Goal: Task Accomplishment & Management: Manage account settings

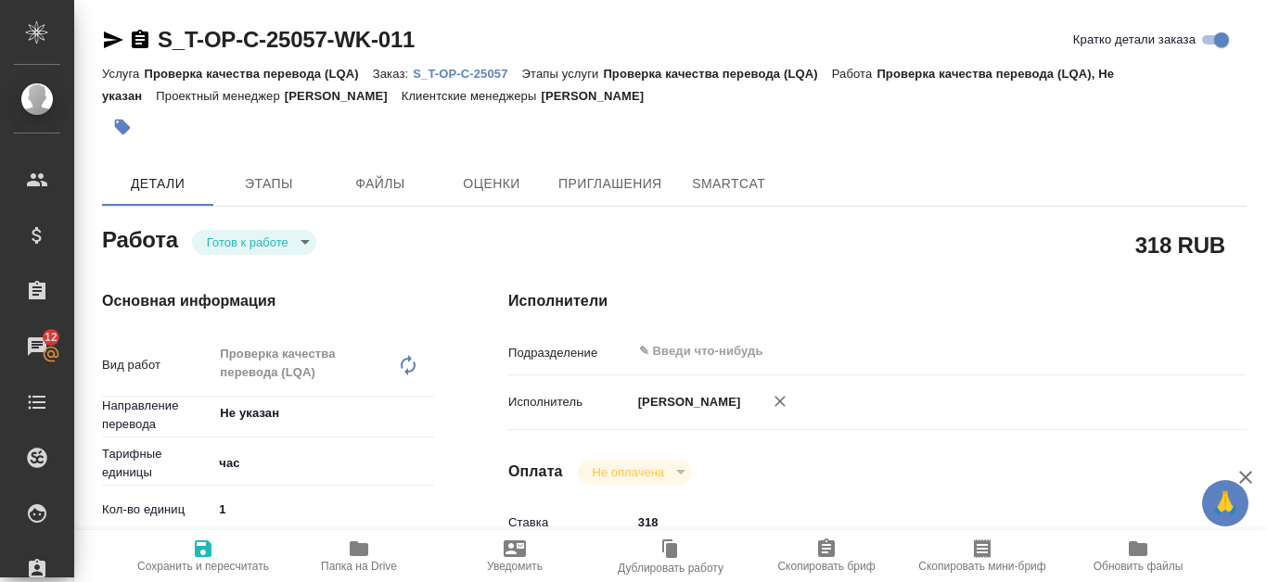
scroll to position [185, 0]
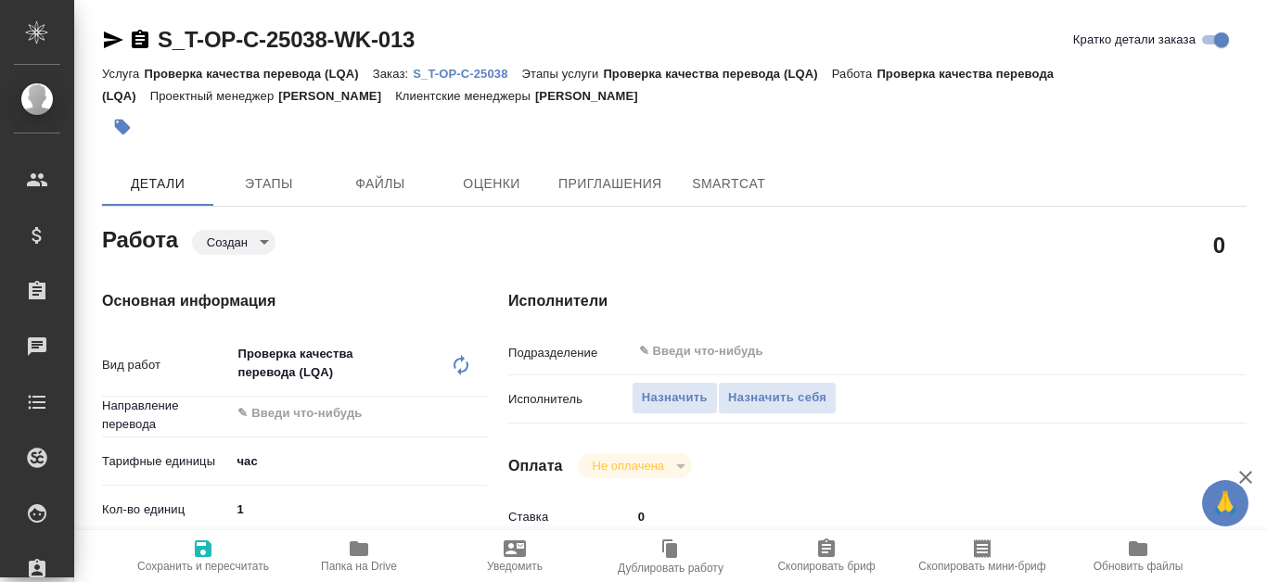
type textarea "x"
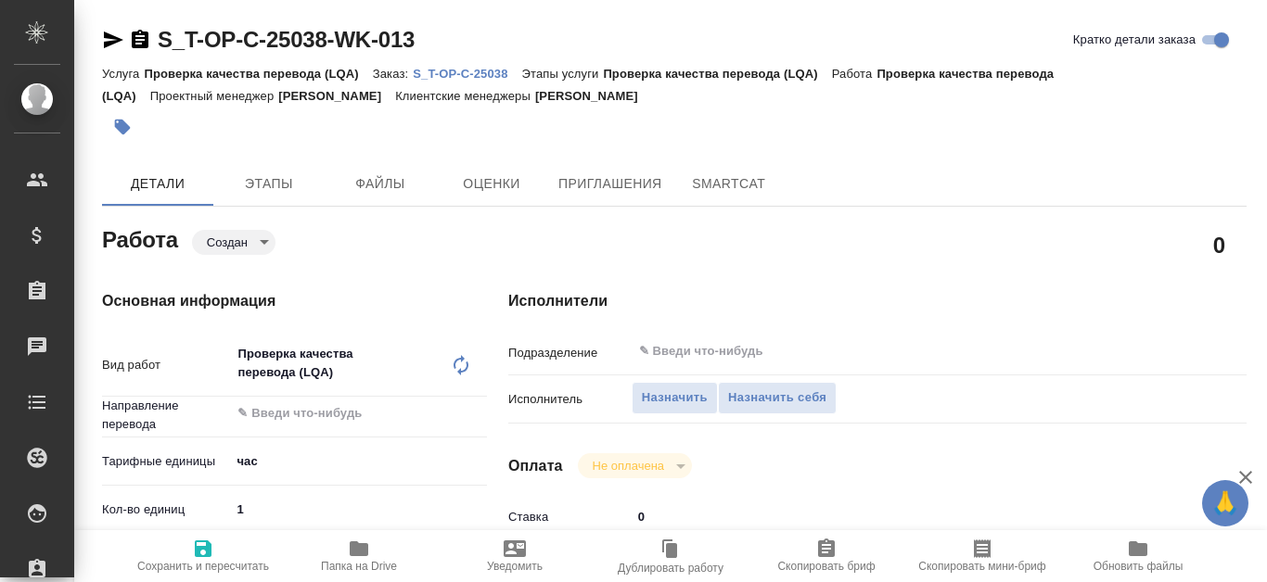
type textarea "x"
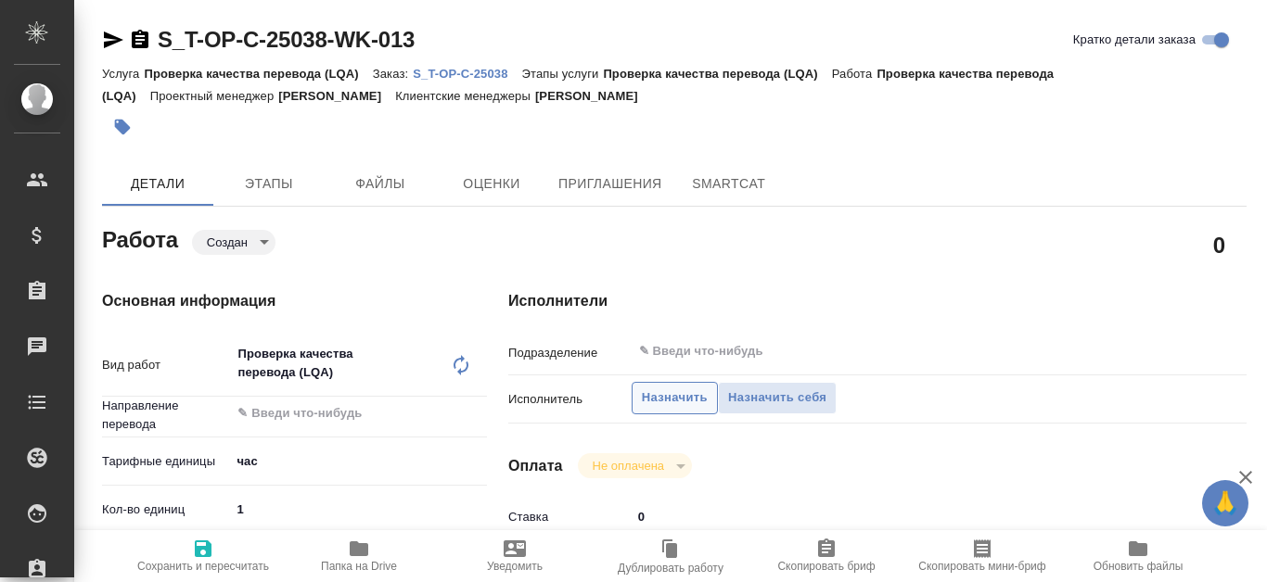
type textarea "x"
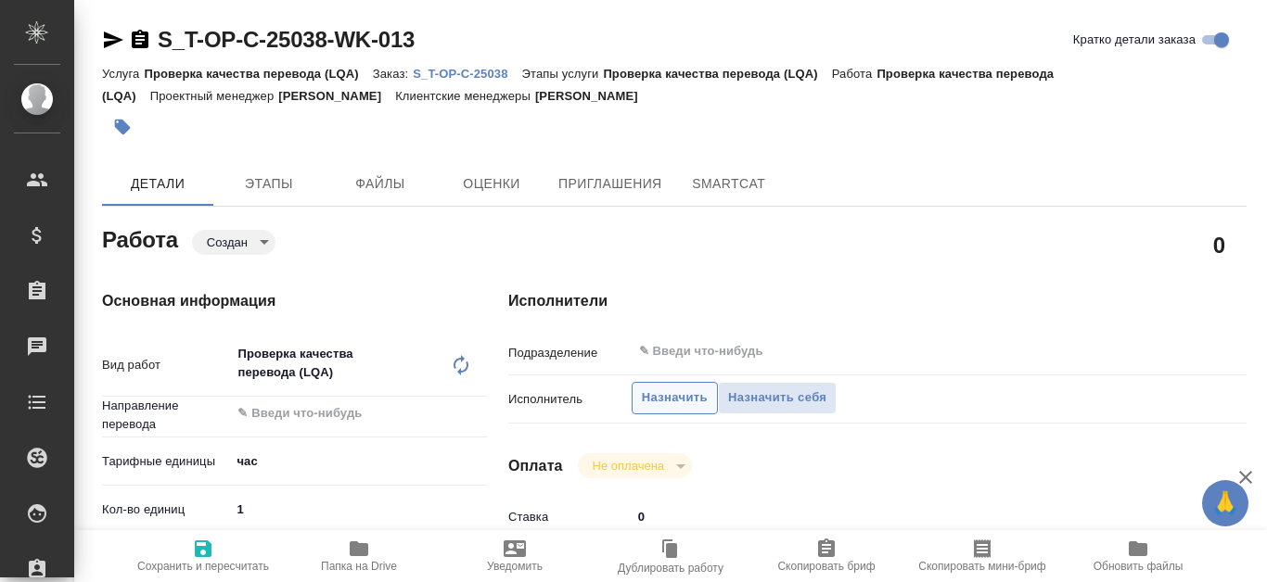
click at [657, 399] on span "Назначить" at bounding box center [675, 398] width 66 height 21
type textarea "x"
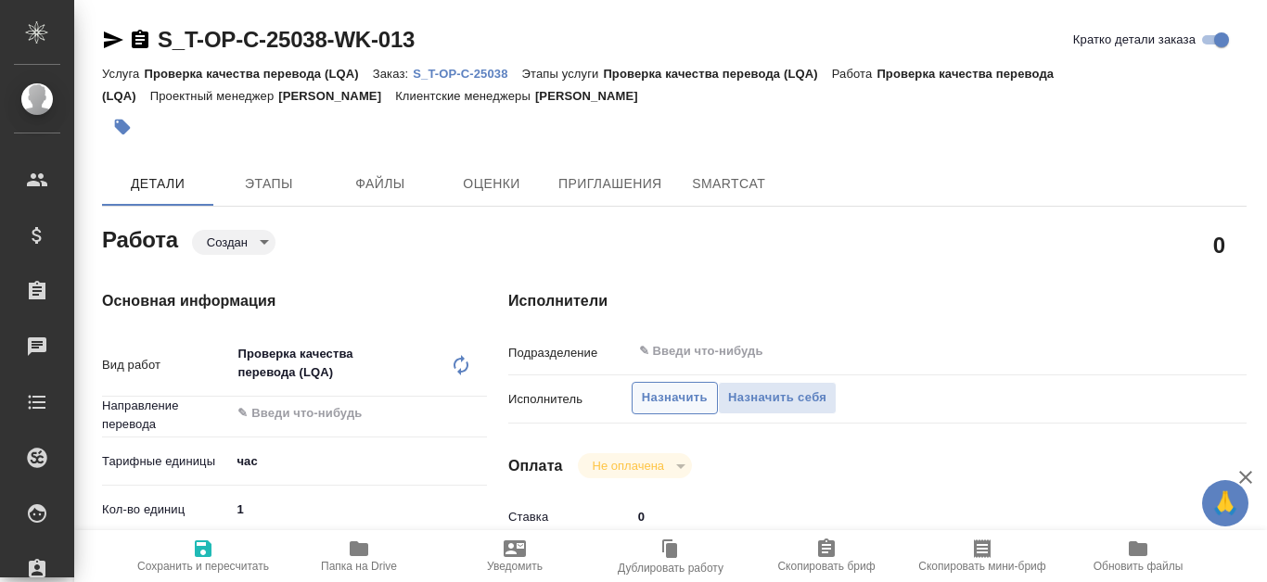
type textarea "x"
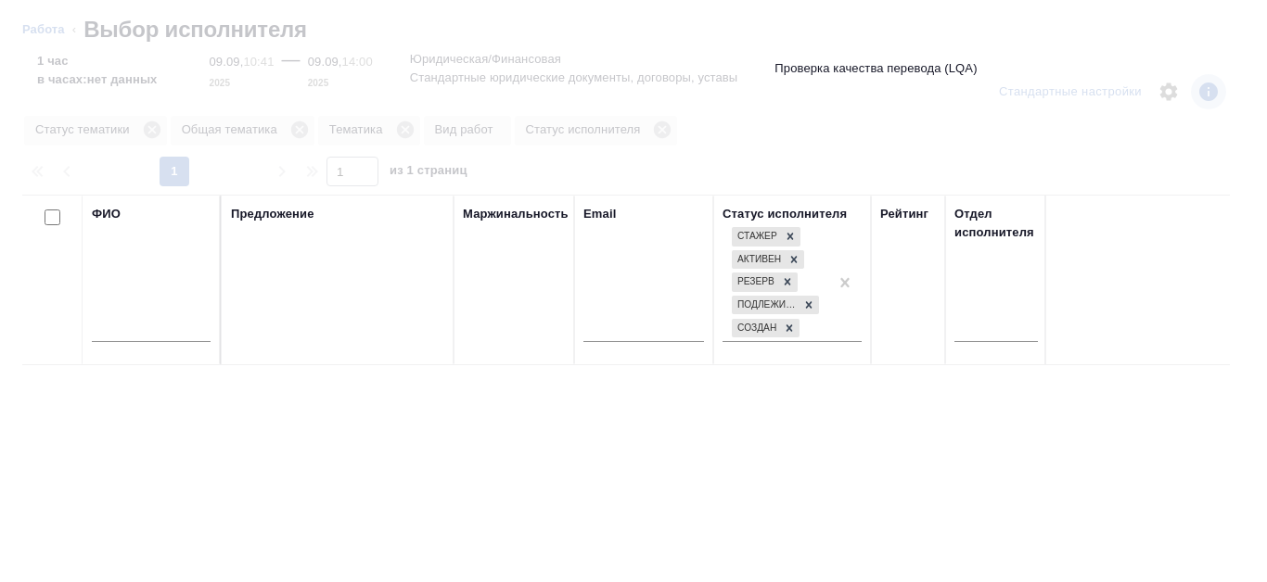
type textarea "x"
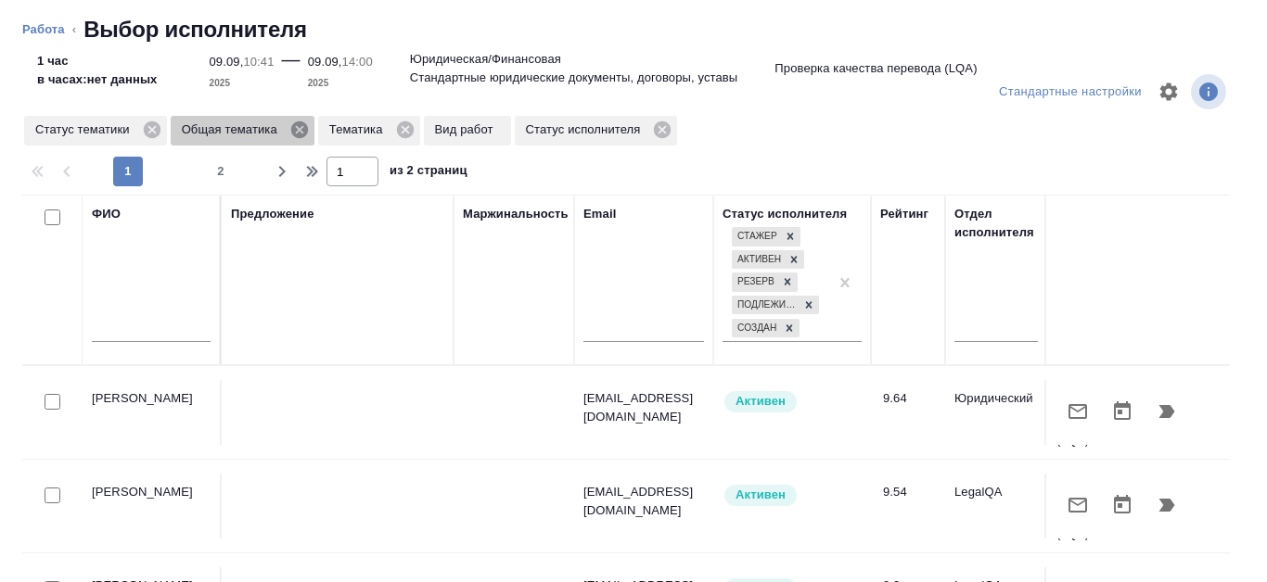
click at [295, 136] on icon at bounding box center [299, 129] width 17 height 17
click at [254, 127] on icon at bounding box center [257, 130] width 20 height 20
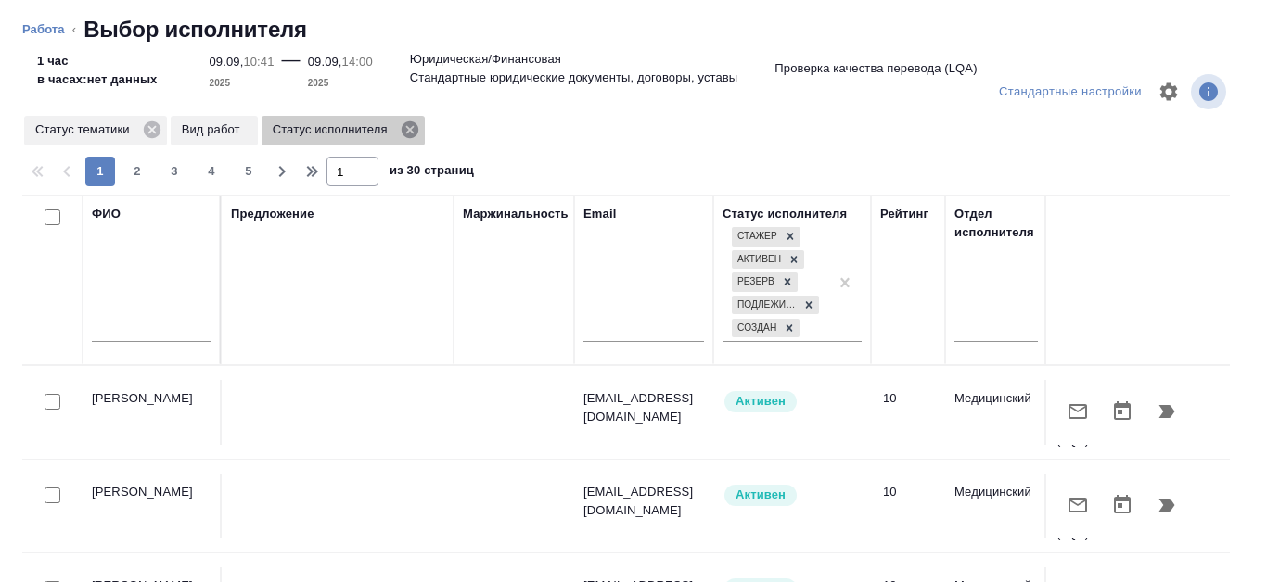
click at [415, 134] on icon at bounding box center [409, 129] width 17 height 17
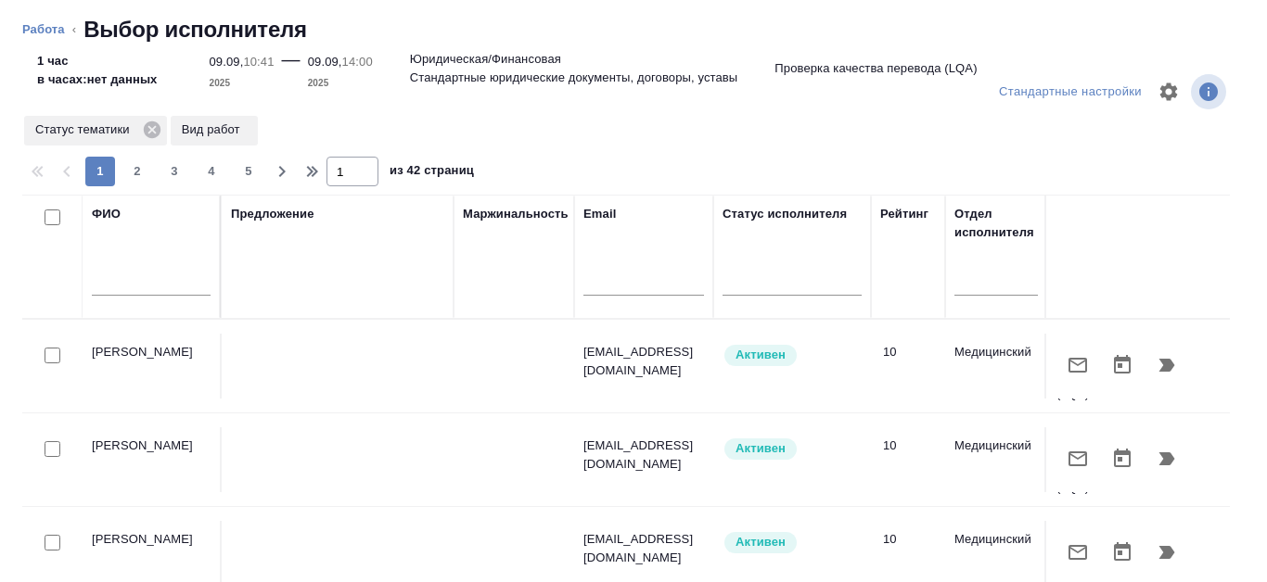
click at [233, 134] on p "Вид работ" at bounding box center [214, 130] width 65 height 19
click at [130, 287] on input "text" at bounding box center [151, 284] width 119 height 23
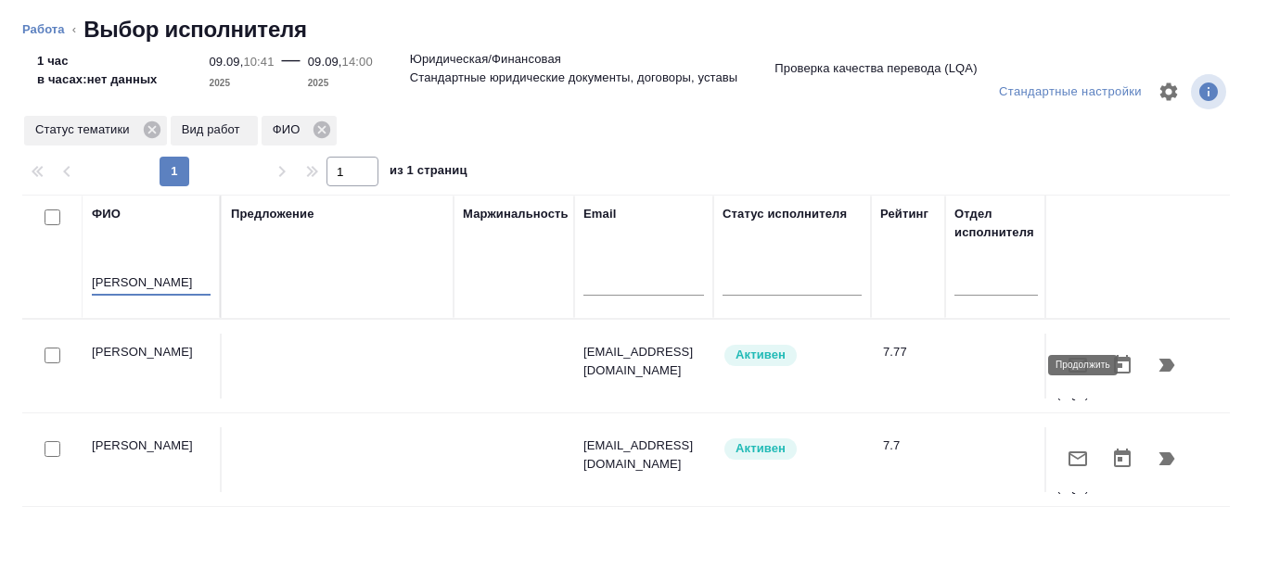
type input "Канатаева"
click at [1160, 360] on icon "button" at bounding box center [1166, 365] width 22 height 22
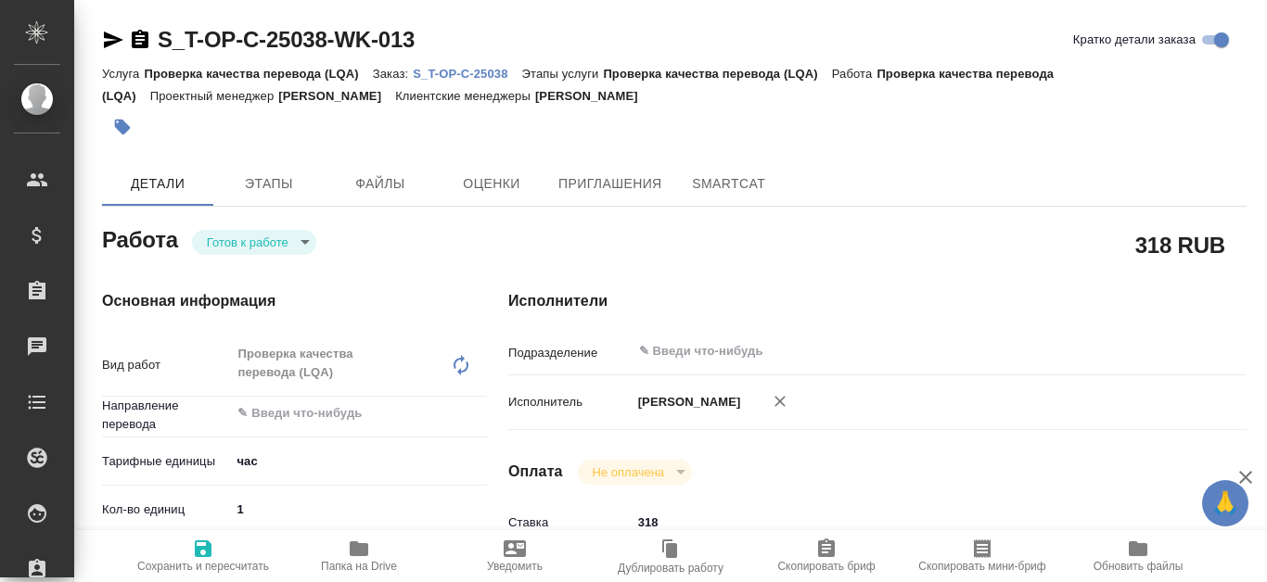
type textarea "x"
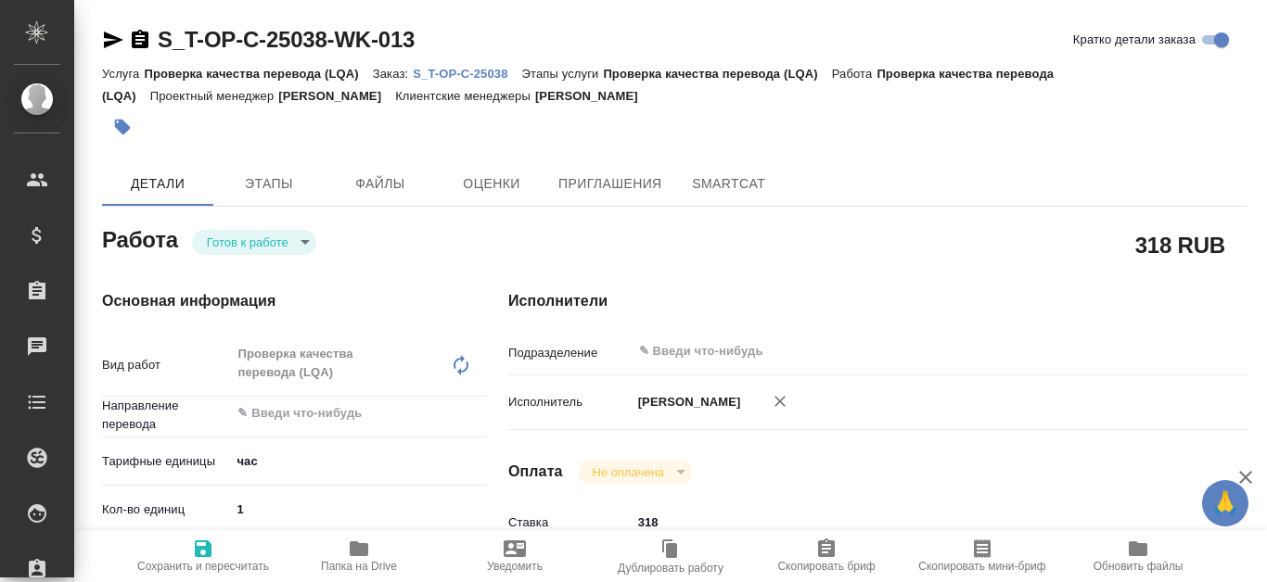
type textarea "x"
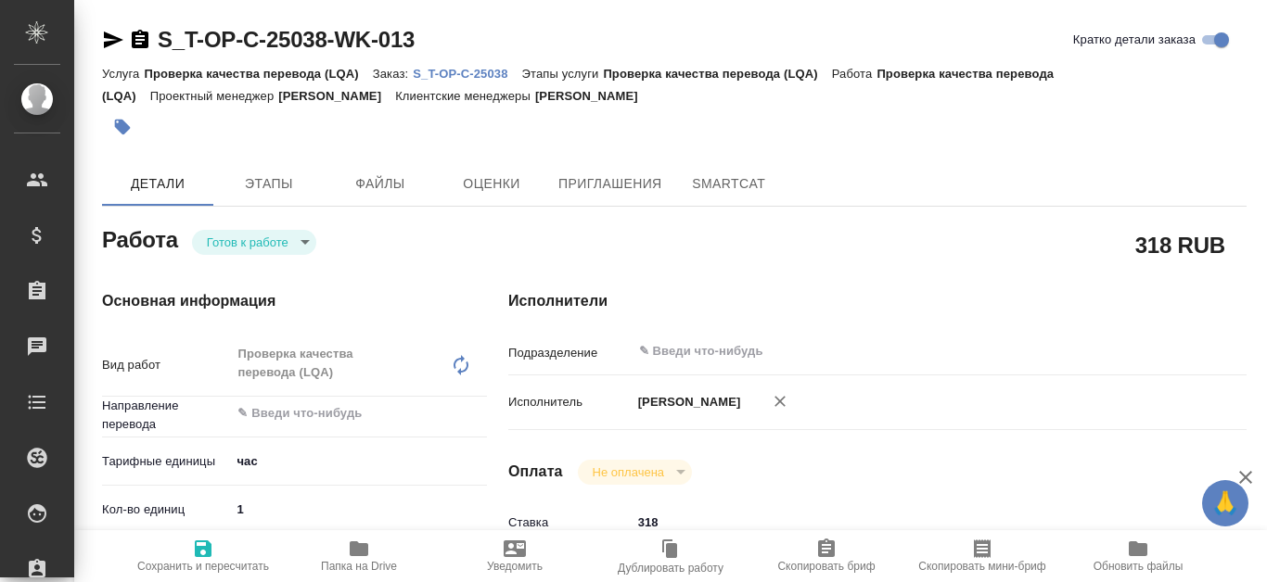
scroll to position [556, 0]
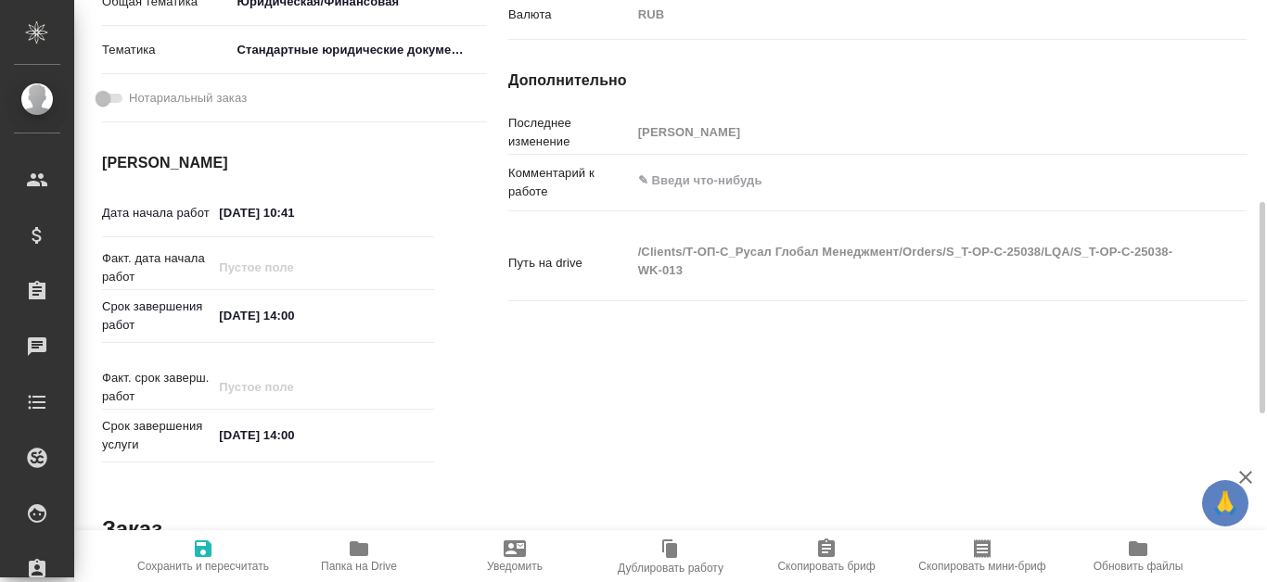
type textarea "x"
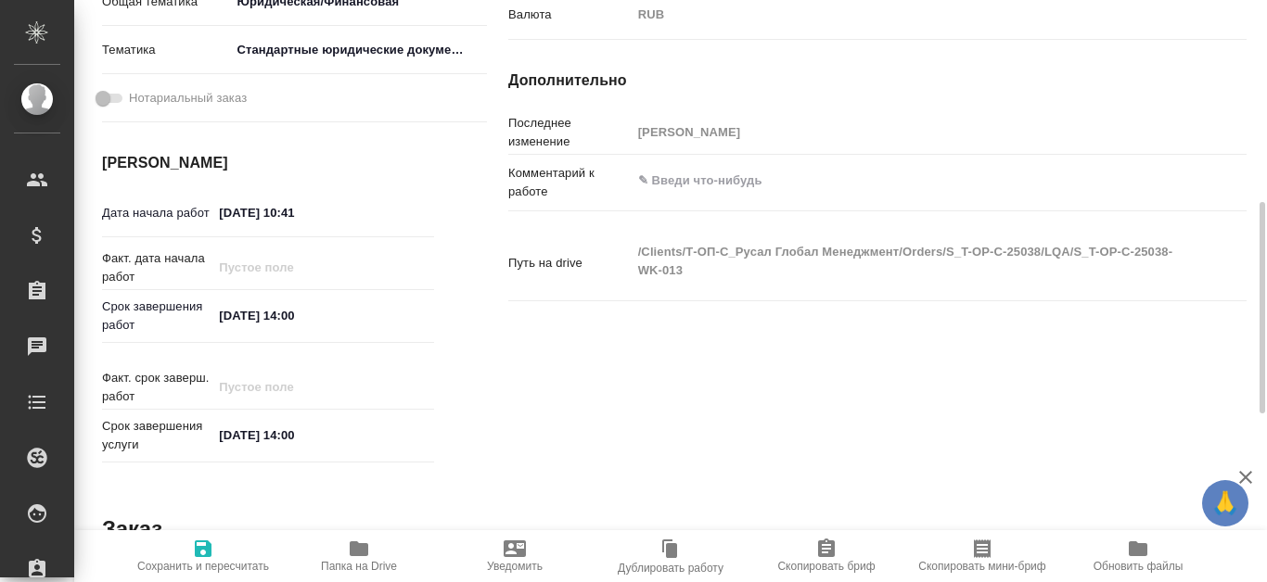
type textarea "x"
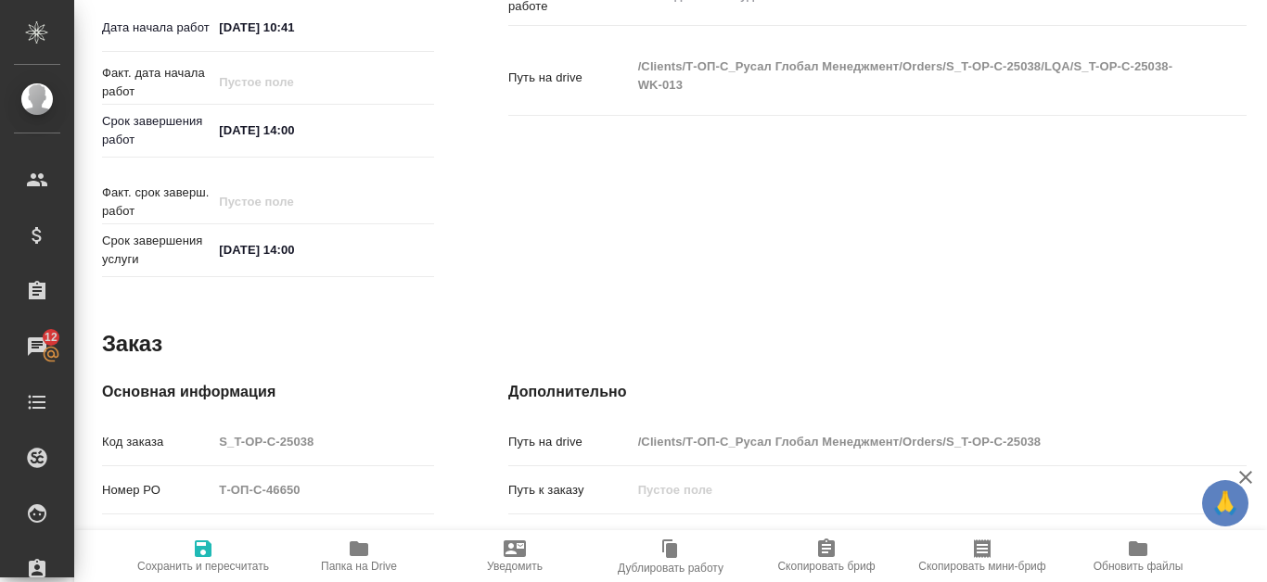
scroll to position [0, 0]
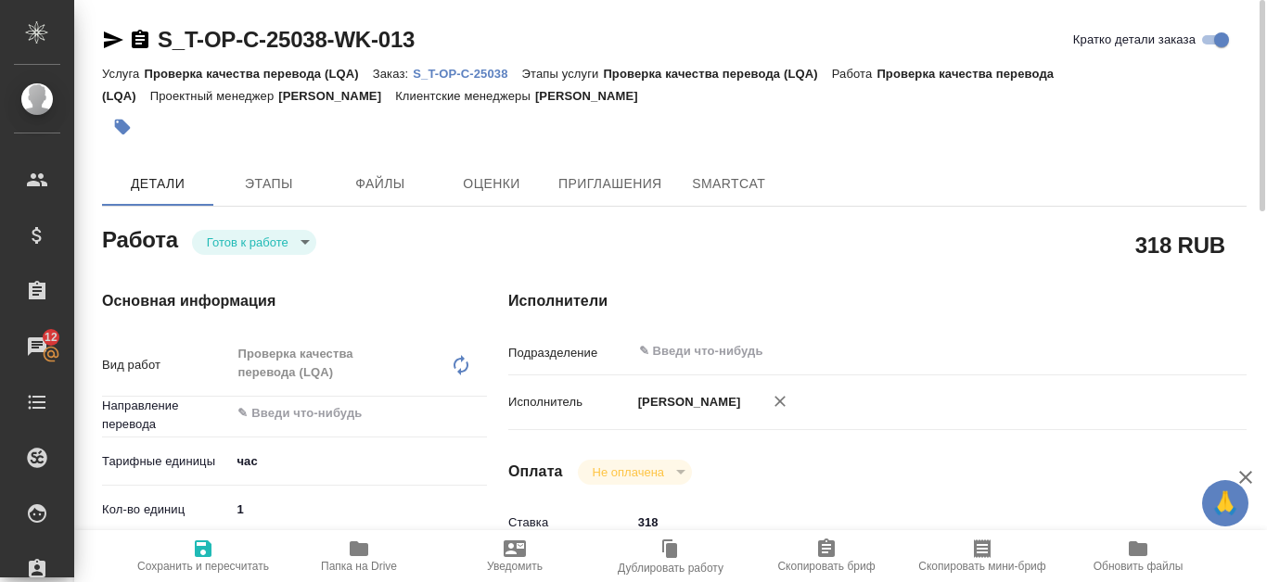
click at [474, 81] on div "Услуга Проверка качества перевода (LQA) Заказ: S_T-OP-C-25038 Этапы услуги Пров…" at bounding box center [674, 84] width 1144 height 45
click at [474, 76] on p "S_T-OP-C-25038" at bounding box center [467, 74] width 108 height 14
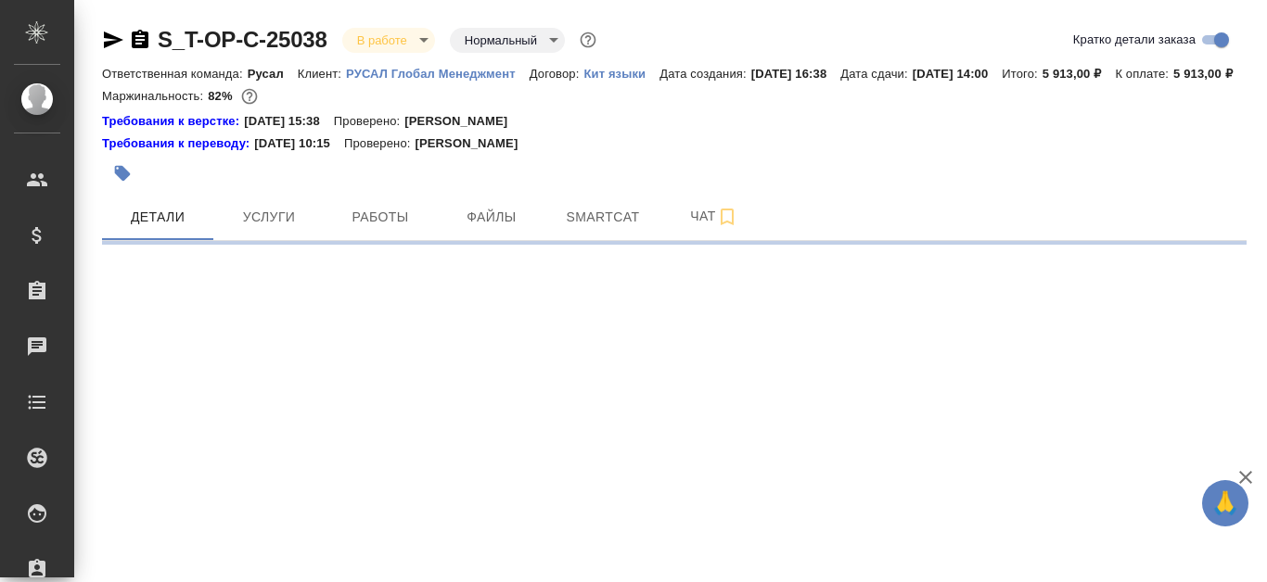
select select "RU"
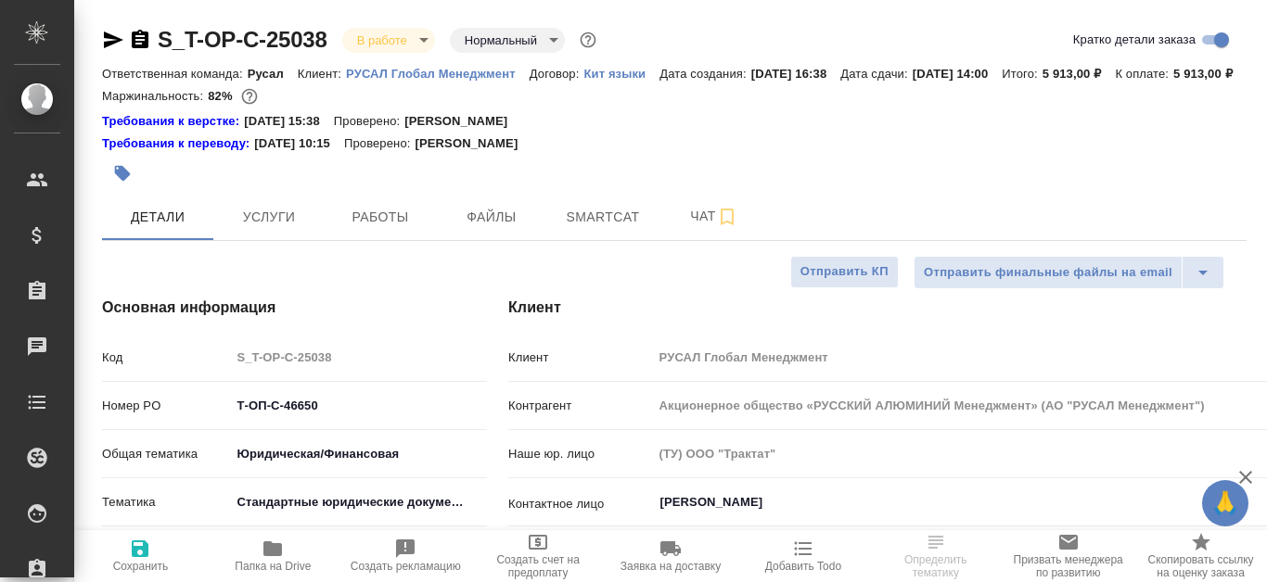
type textarea "x"
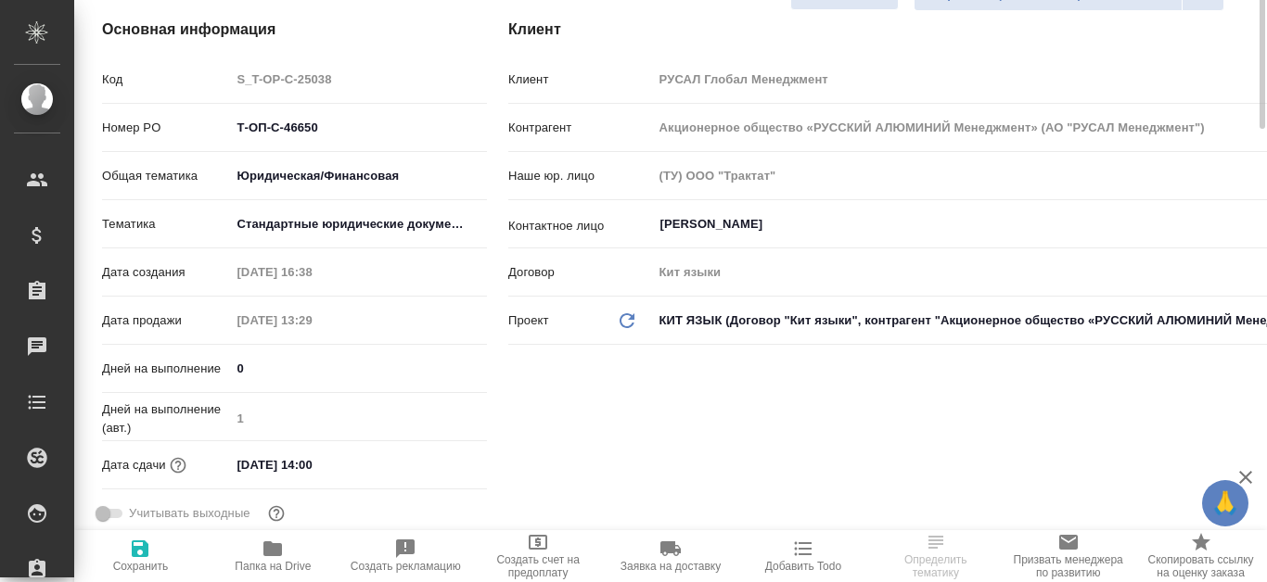
scroll to position [93, 0]
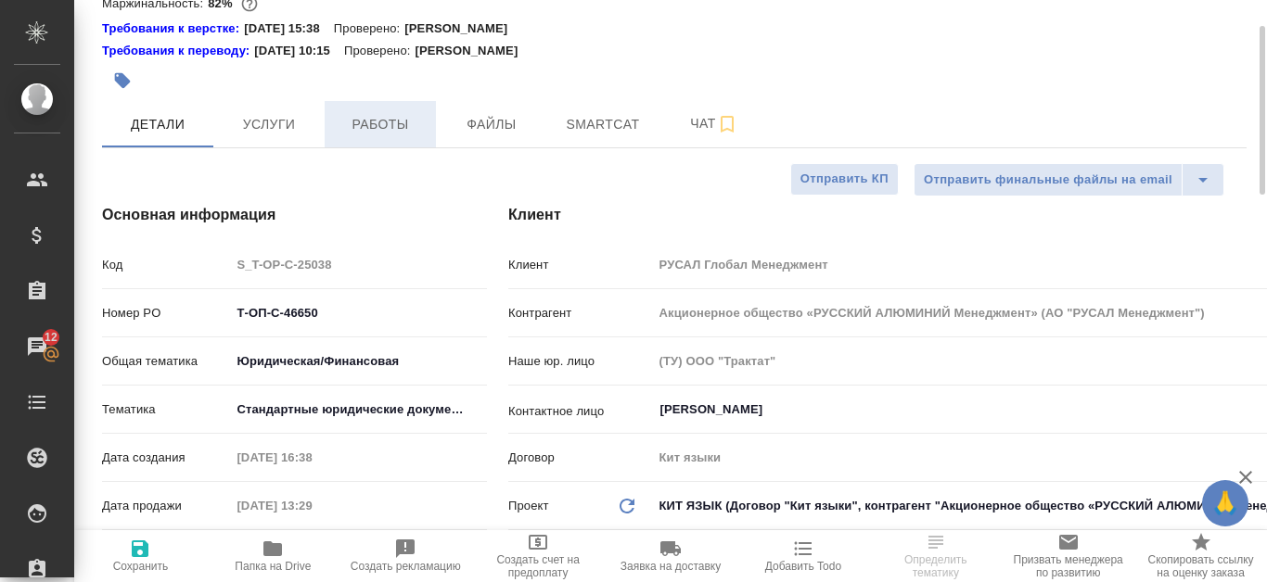
click at [365, 136] on span "Работы" at bounding box center [380, 124] width 89 height 23
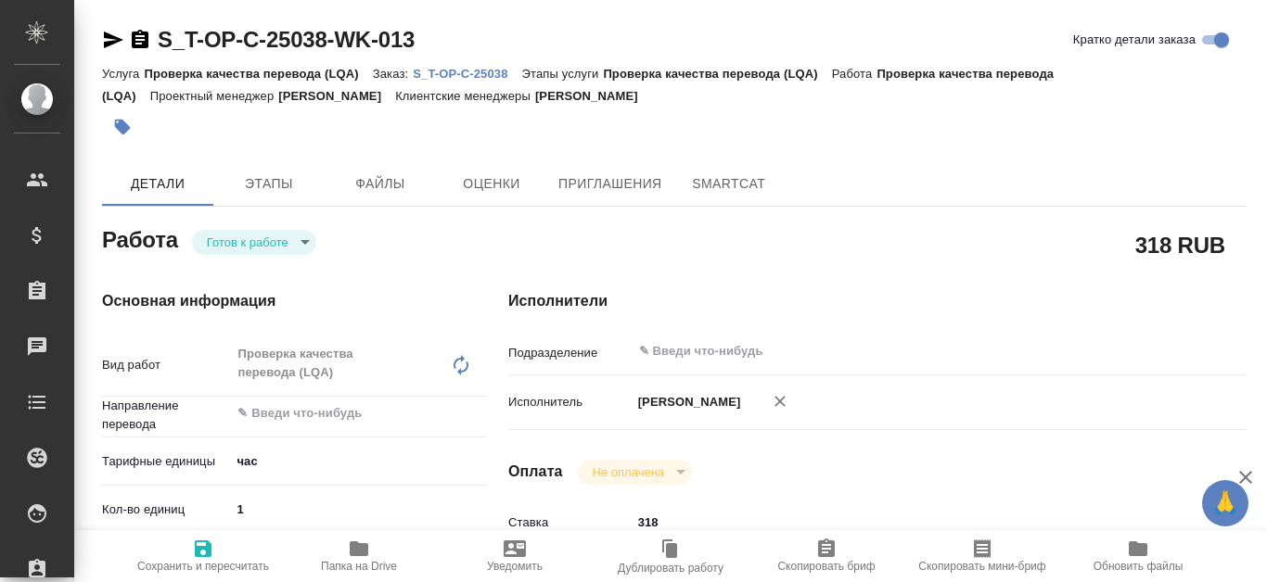
type textarea "x"
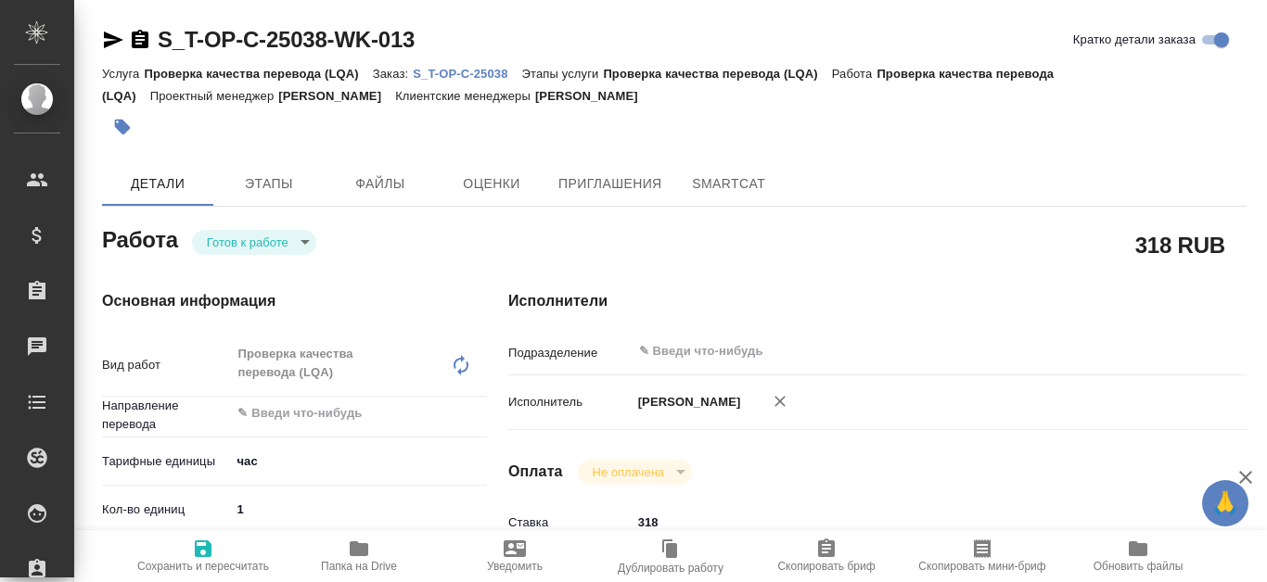
type textarea "x"
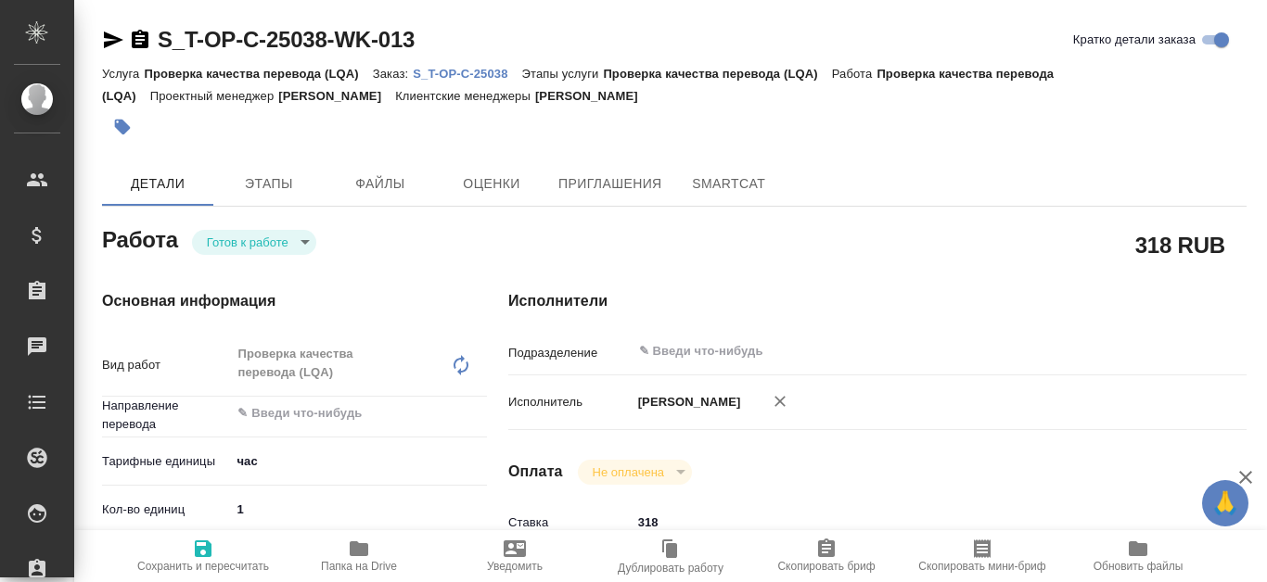
type textarea "x"
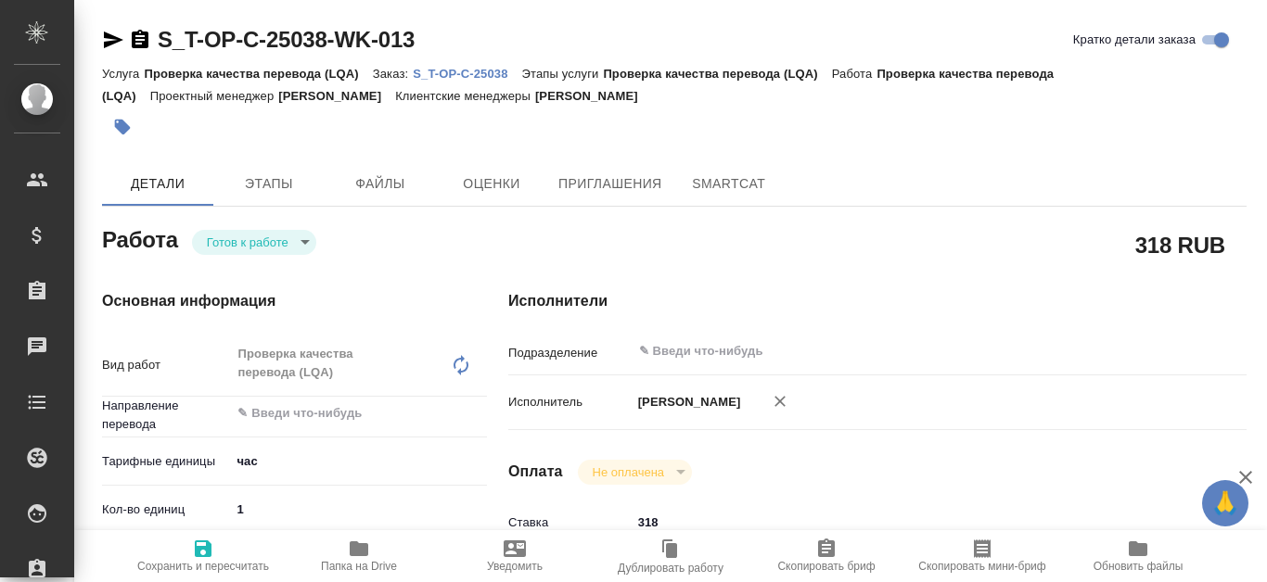
type textarea "x"
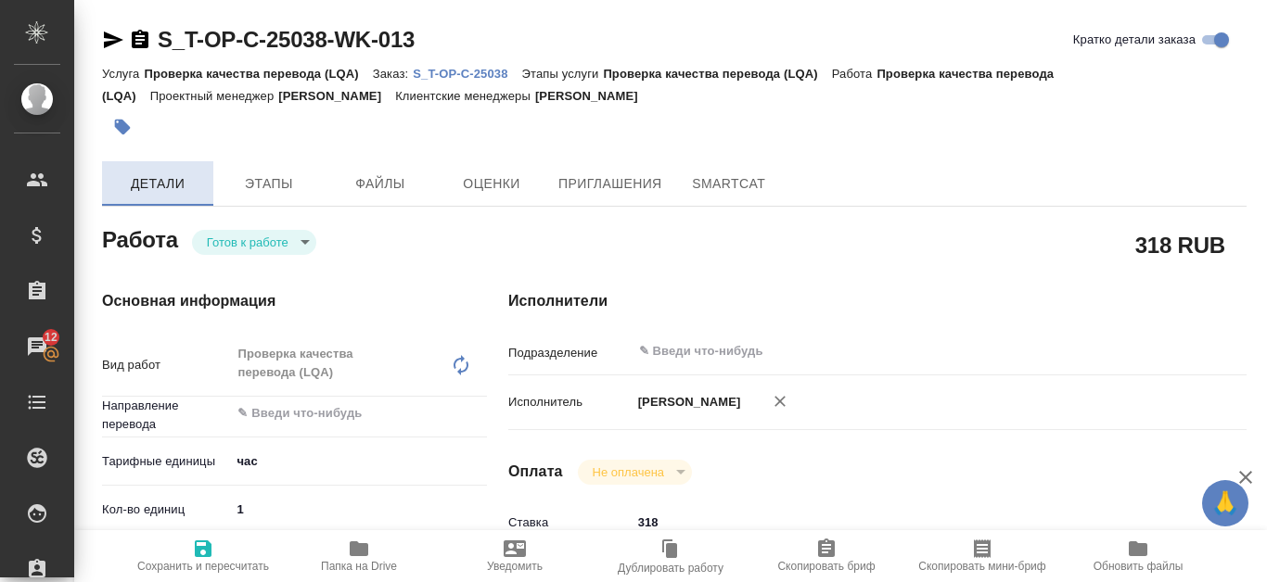
click at [156, 189] on span "Детали" at bounding box center [157, 183] width 89 height 23
click at [497, 77] on p "S_T-OP-C-25038" at bounding box center [467, 74] width 108 height 14
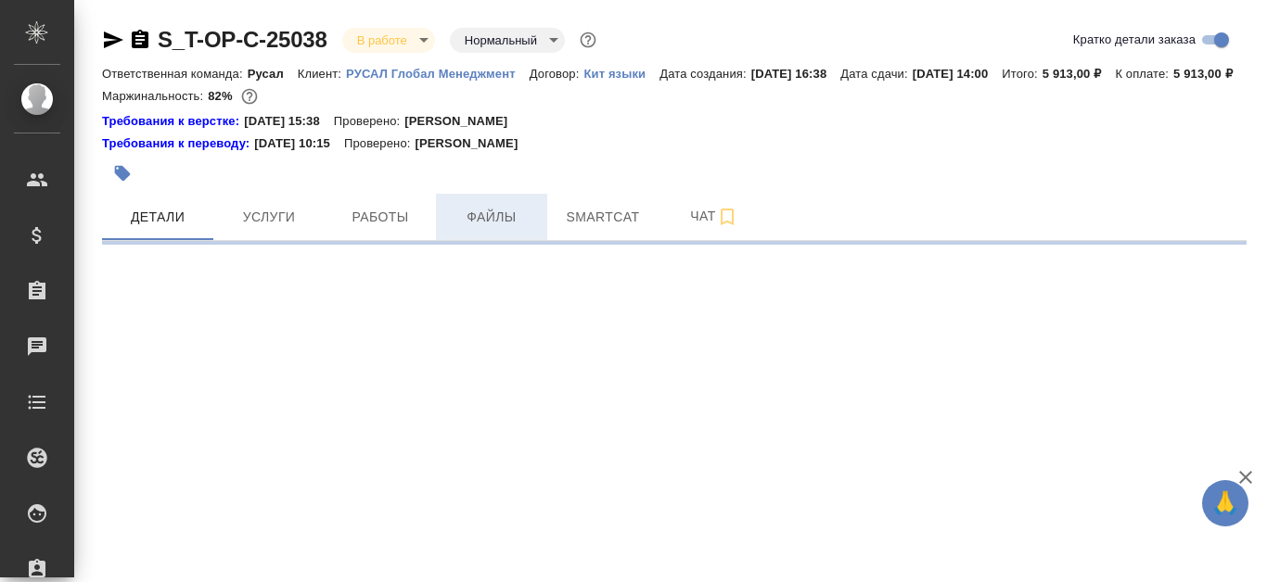
select select "RU"
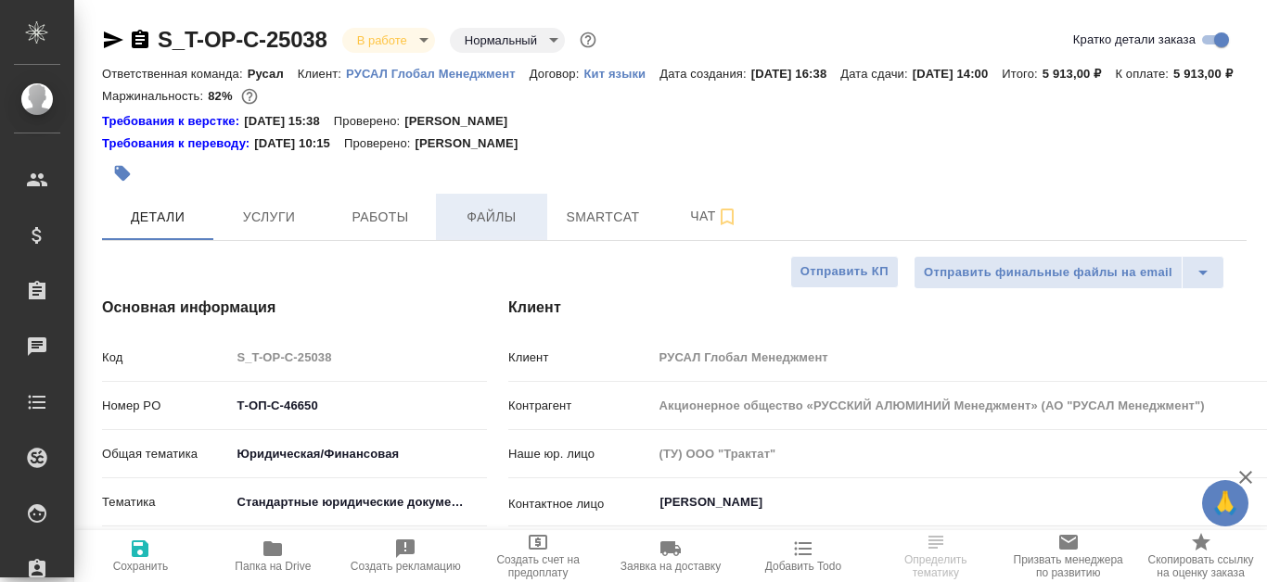
type textarea "x"
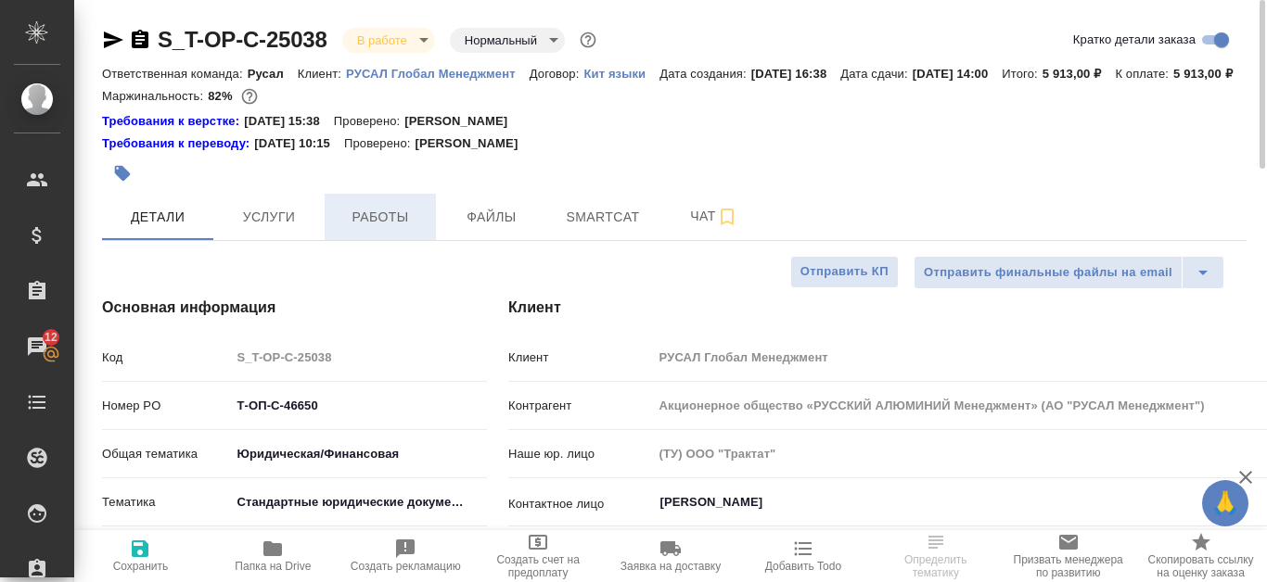
click at [374, 229] on span "Работы" at bounding box center [380, 217] width 89 height 23
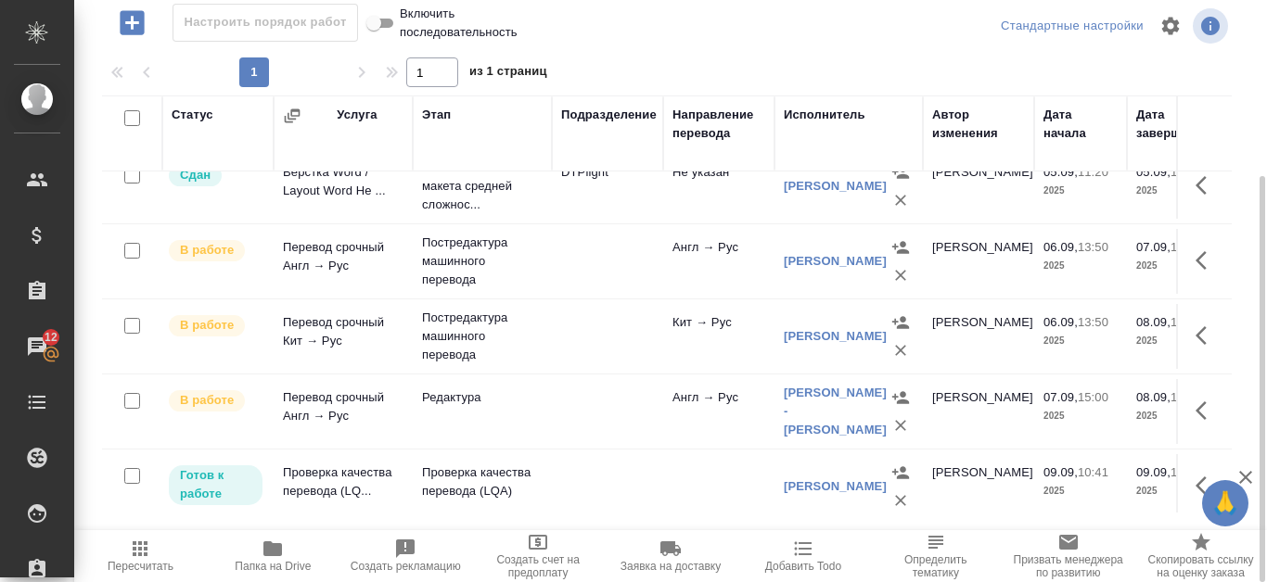
scroll to position [49, 0]
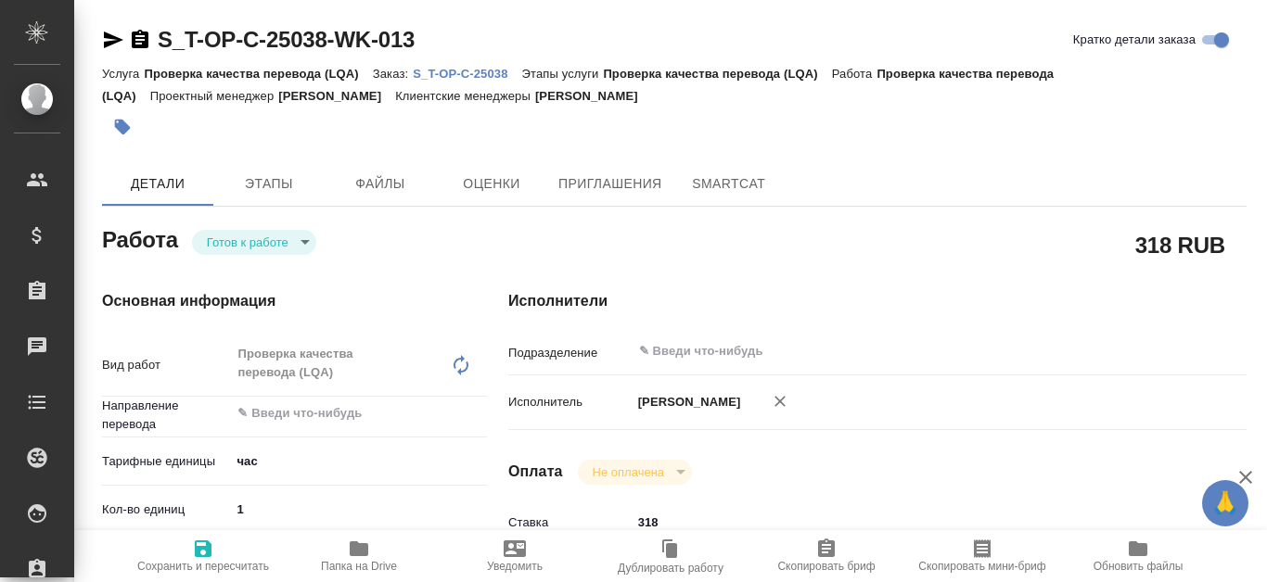
type textarea "x"
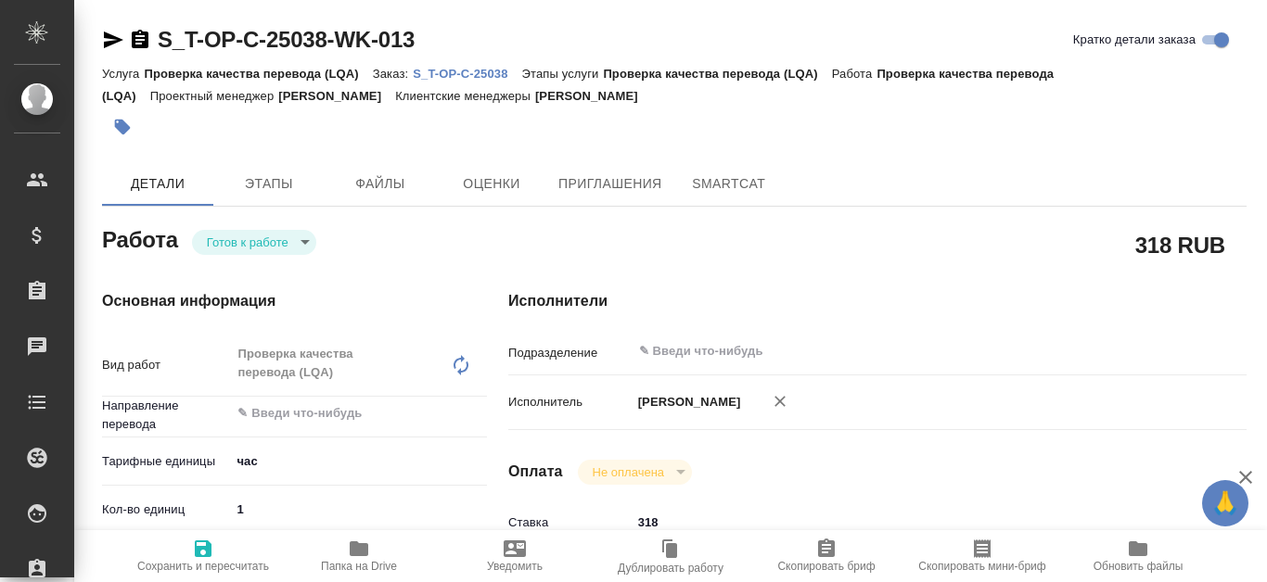
type textarea "x"
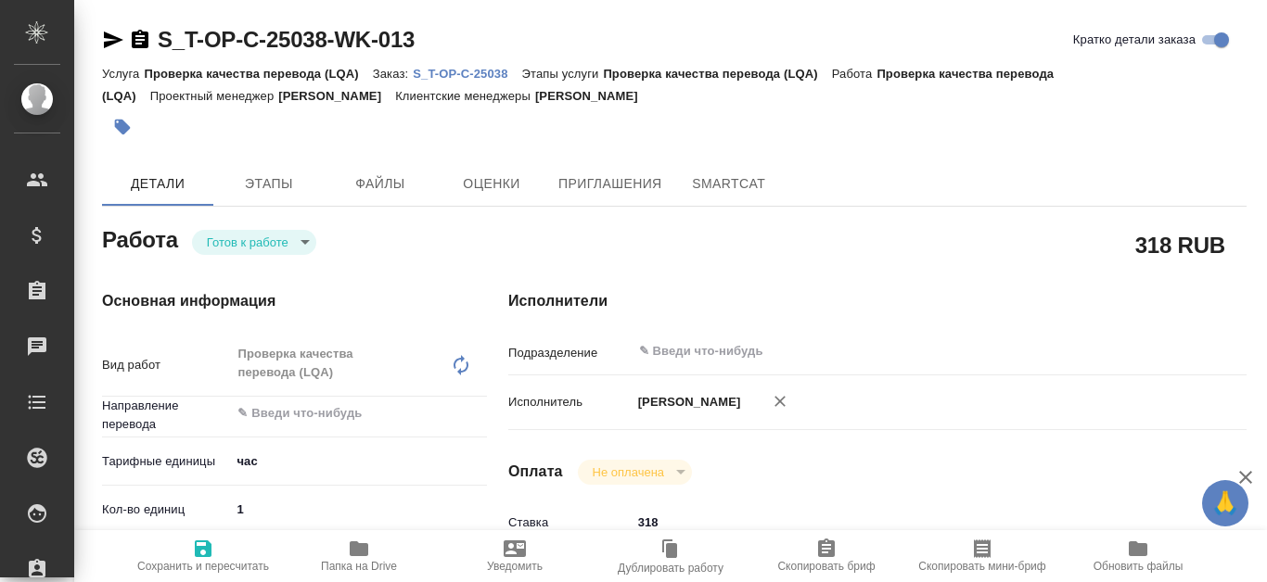
type textarea "x"
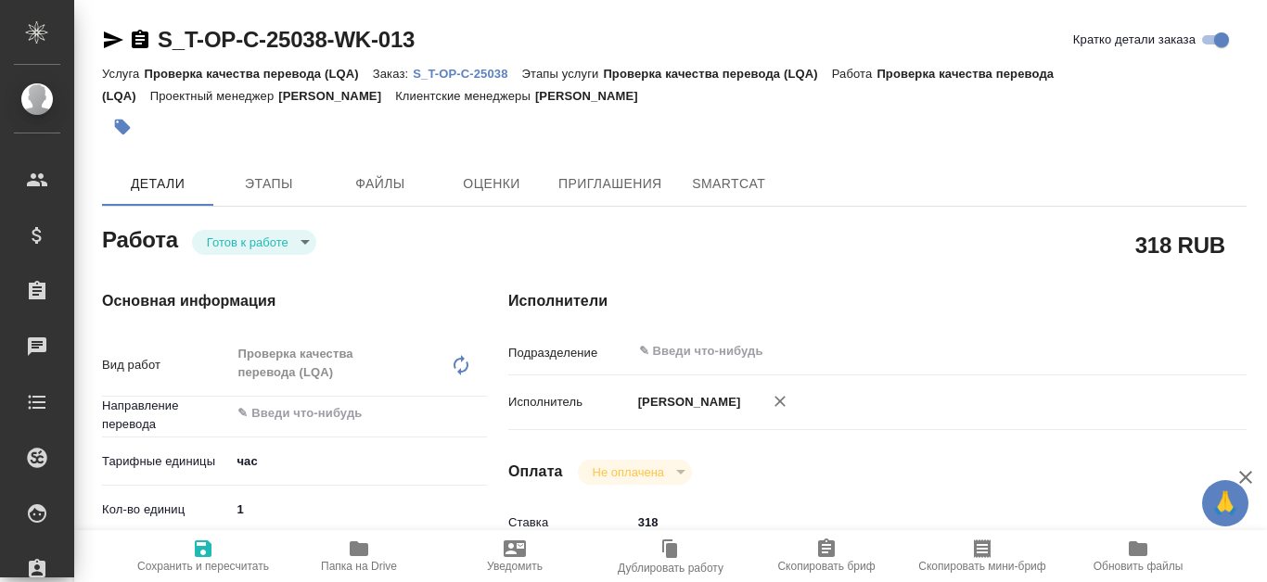
scroll to position [93, 0]
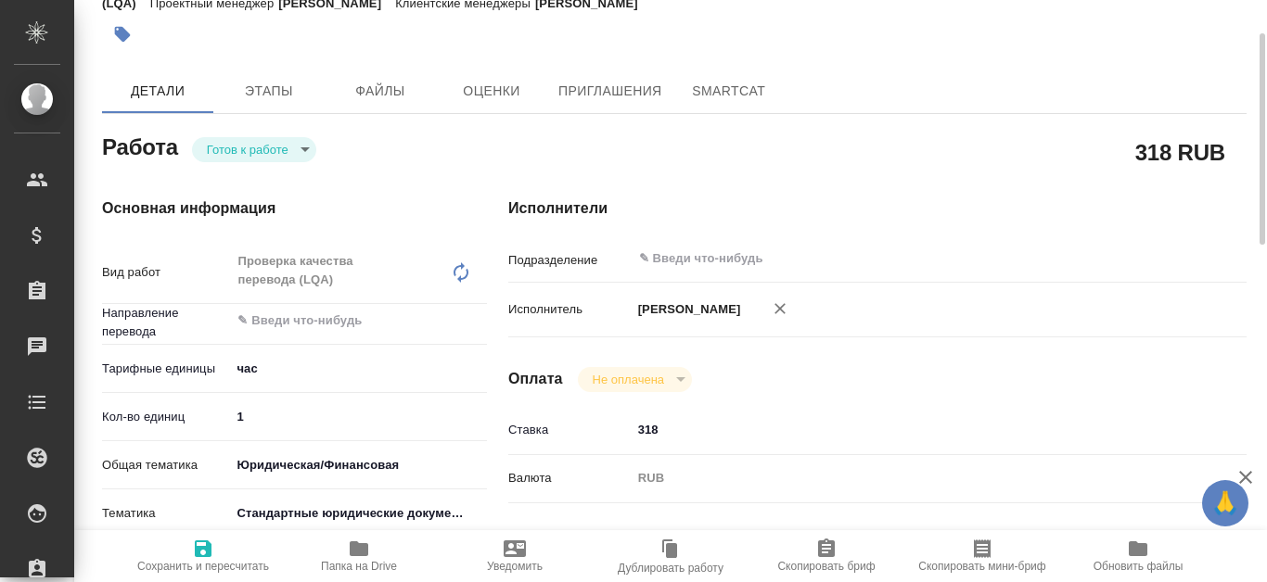
type textarea "x"
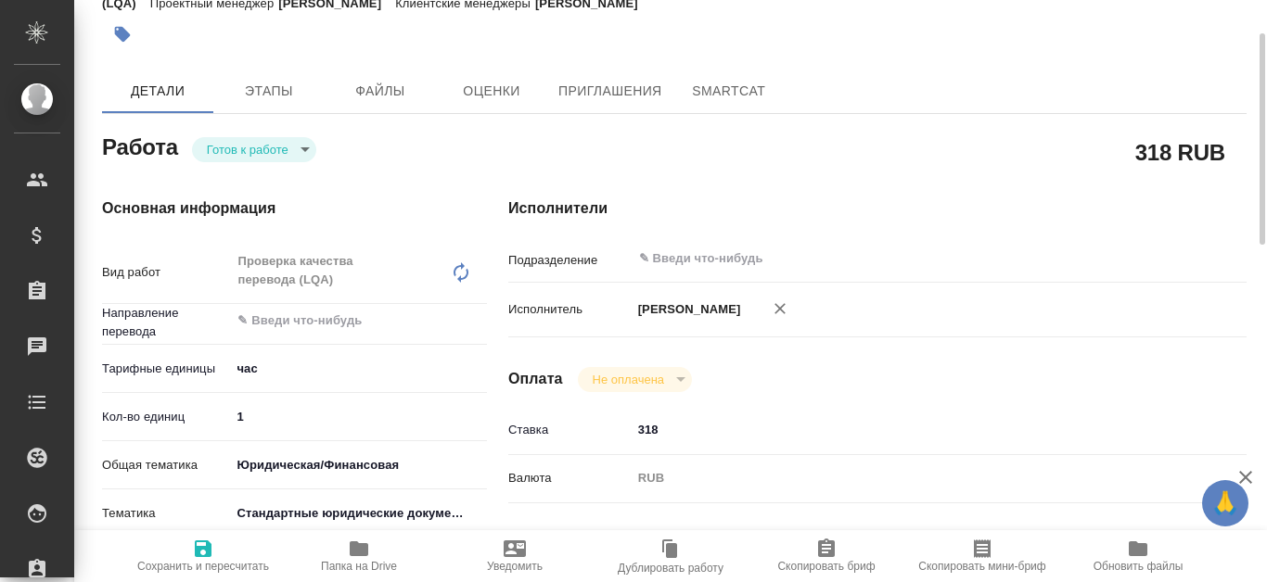
type textarea "x"
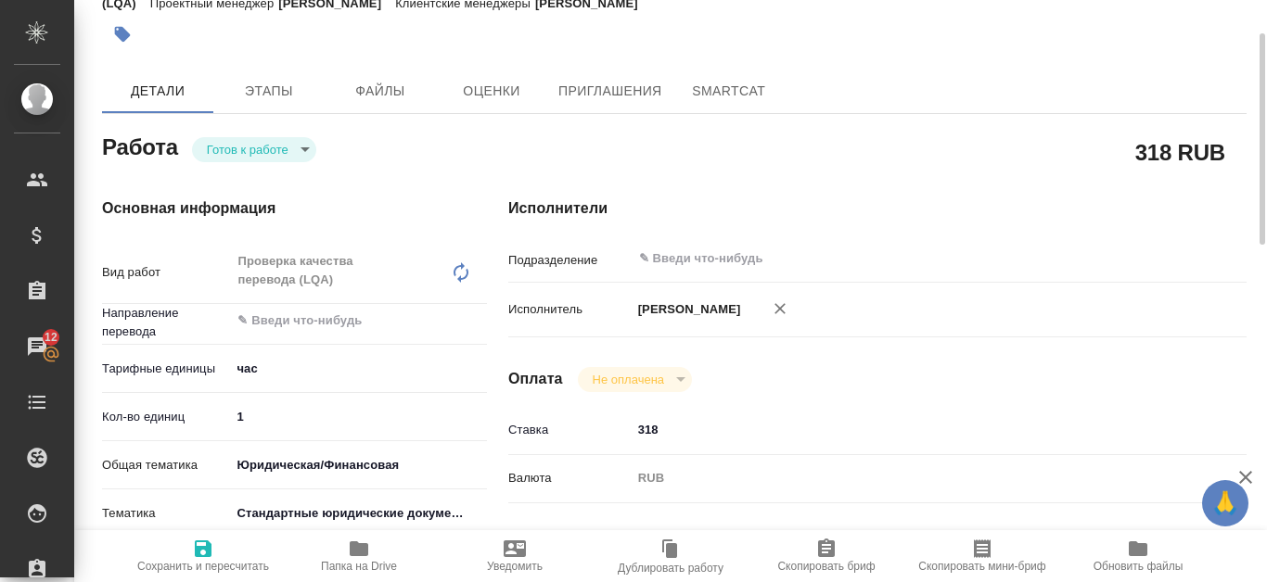
scroll to position [0, 0]
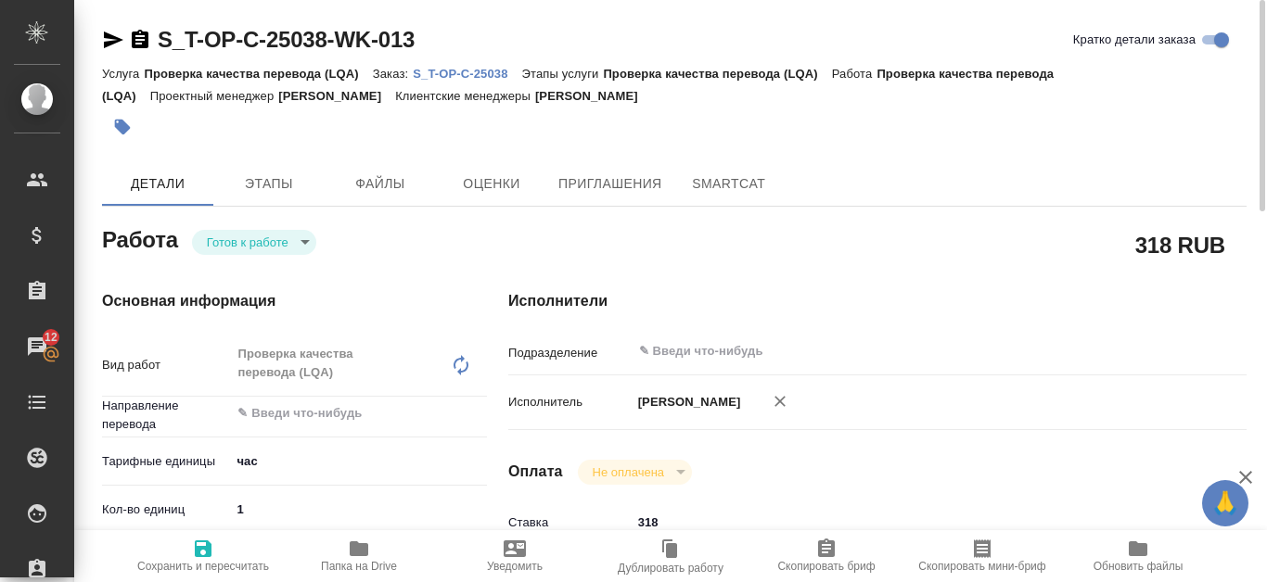
click at [488, 68] on p "S_T-OP-C-25038" at bounding box center [467, 74] width 108 height 14
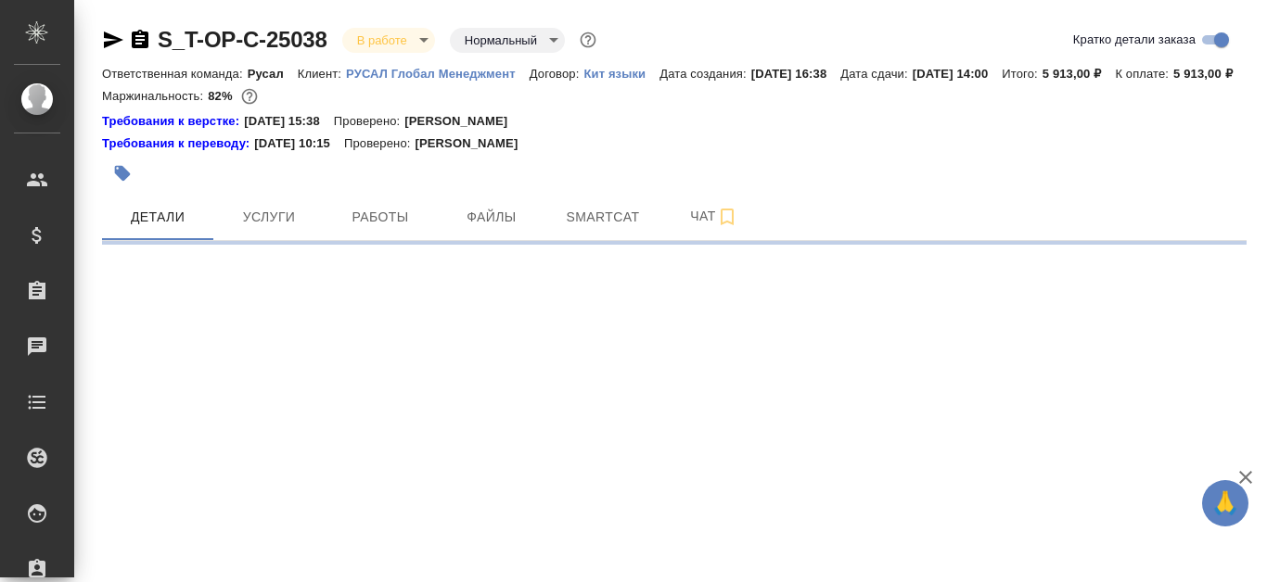
select select "RU"
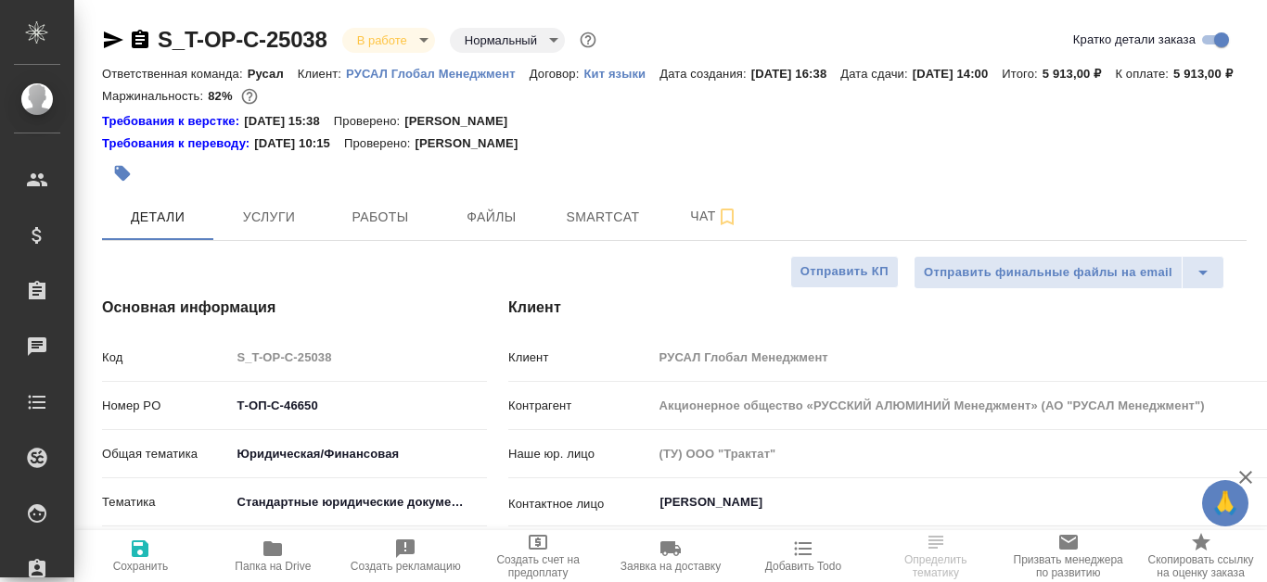
type textarea "x"
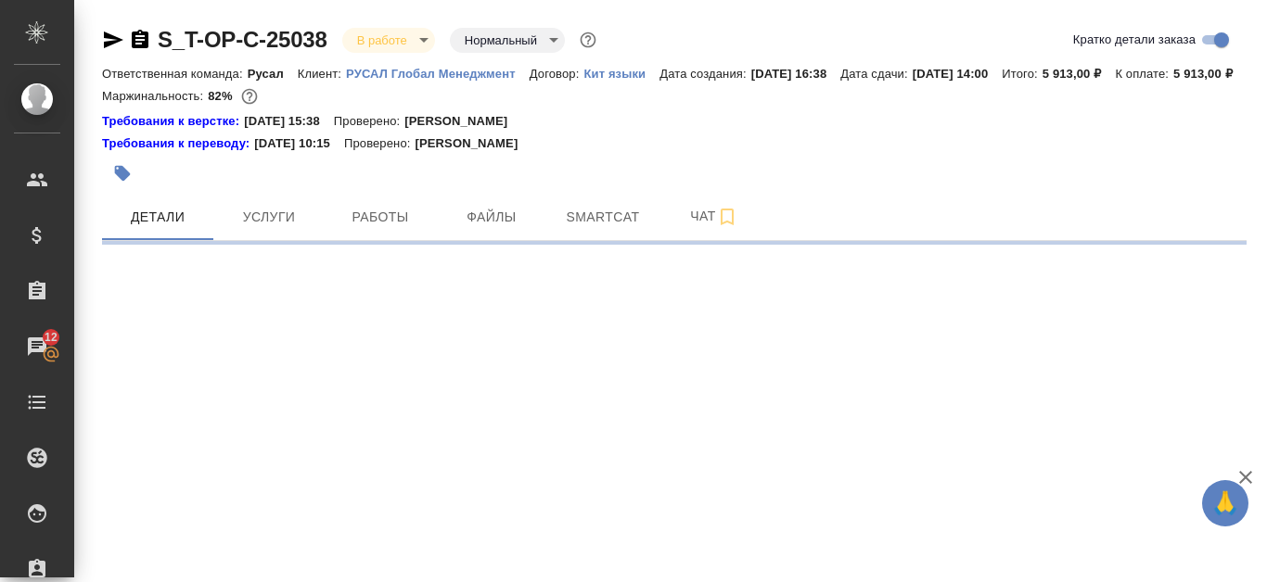
select select "RU"
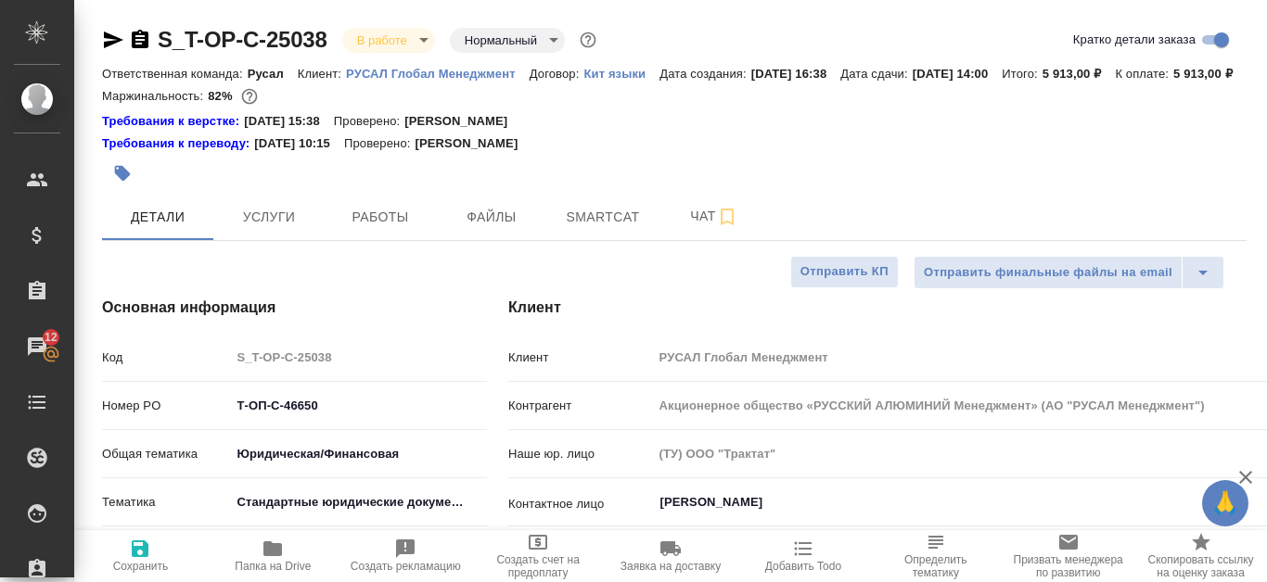
type textarea "x"
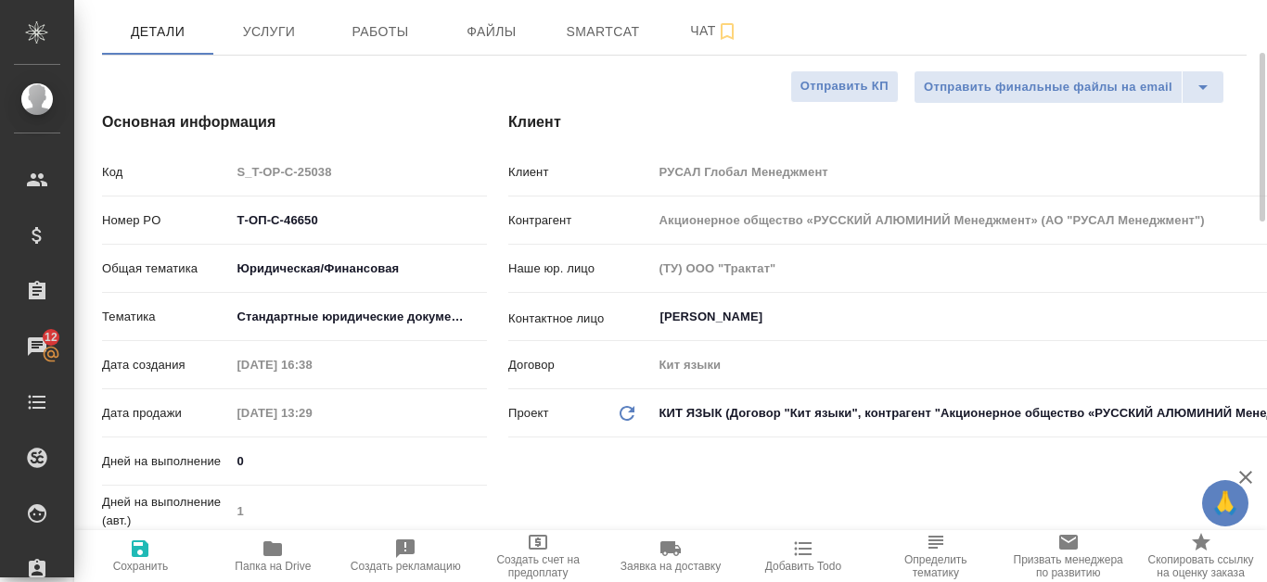
scroll to position [93, 0]
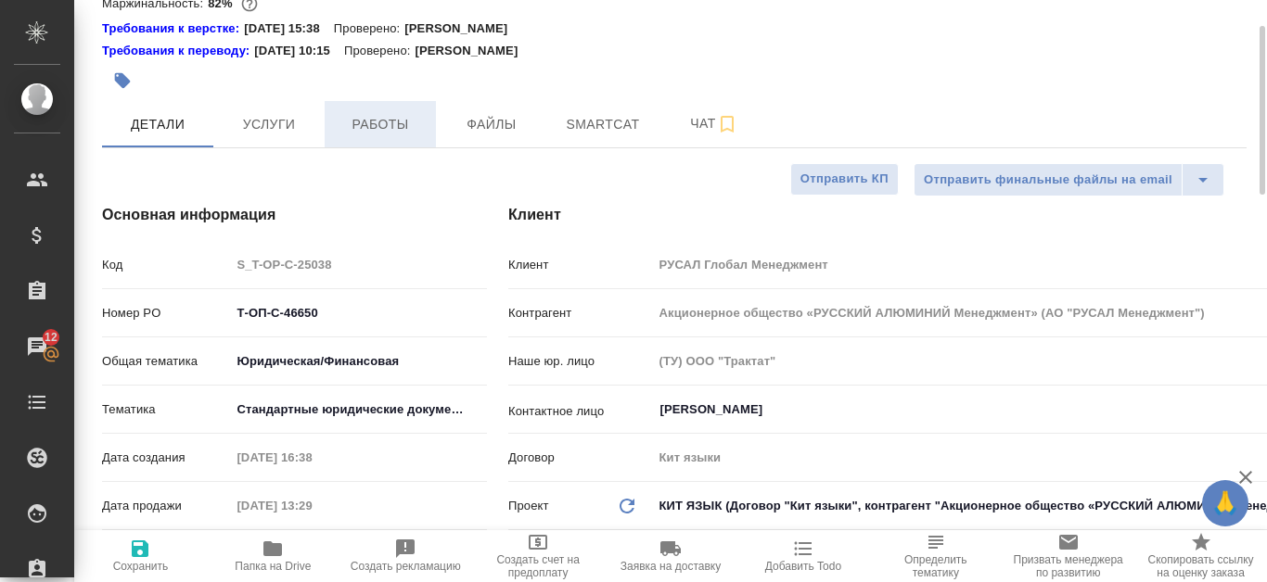
click at [377, 136] on span "Работы" at bounding box center [380, 124] width 89 height 23
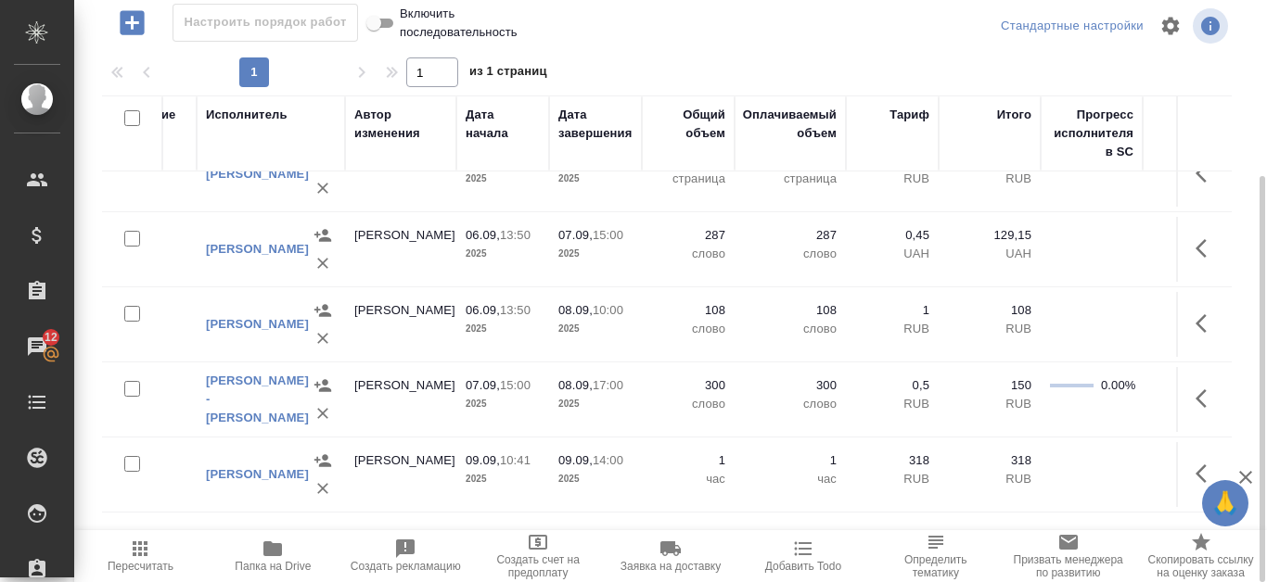
scroll to position [49, 874]
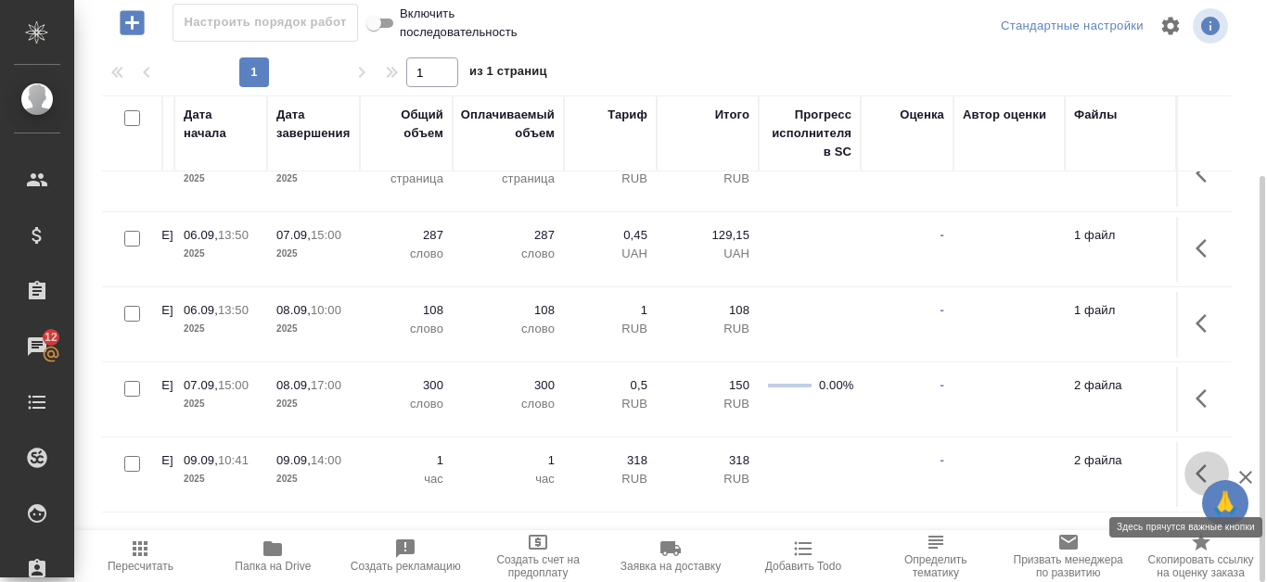
click at [1184, 478] on button "button" at bounding box center [1206, 474] width 45 height 45
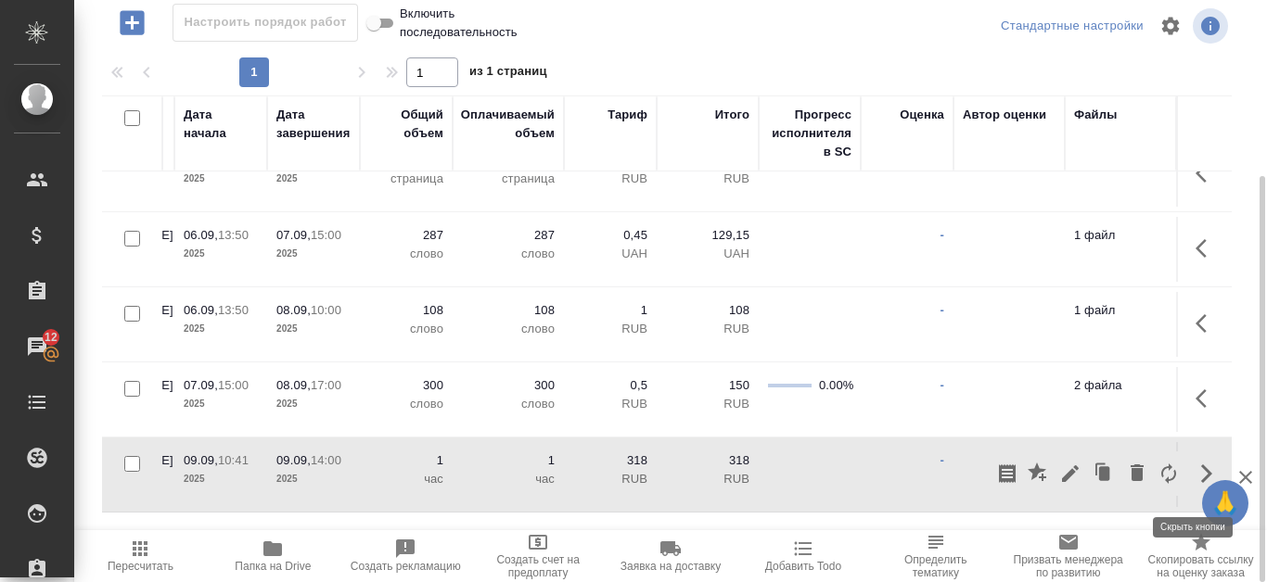
click at [1196, 477] on icon "button" at bounding box center [1206, 474] width 22 height 22
click at [1195, 479] on icon "button" at bounding box center [1206, 474] width 22 height 22
click at [1059, 475] on icon "button" at bounding box center [1070, 474] width 22 height 22
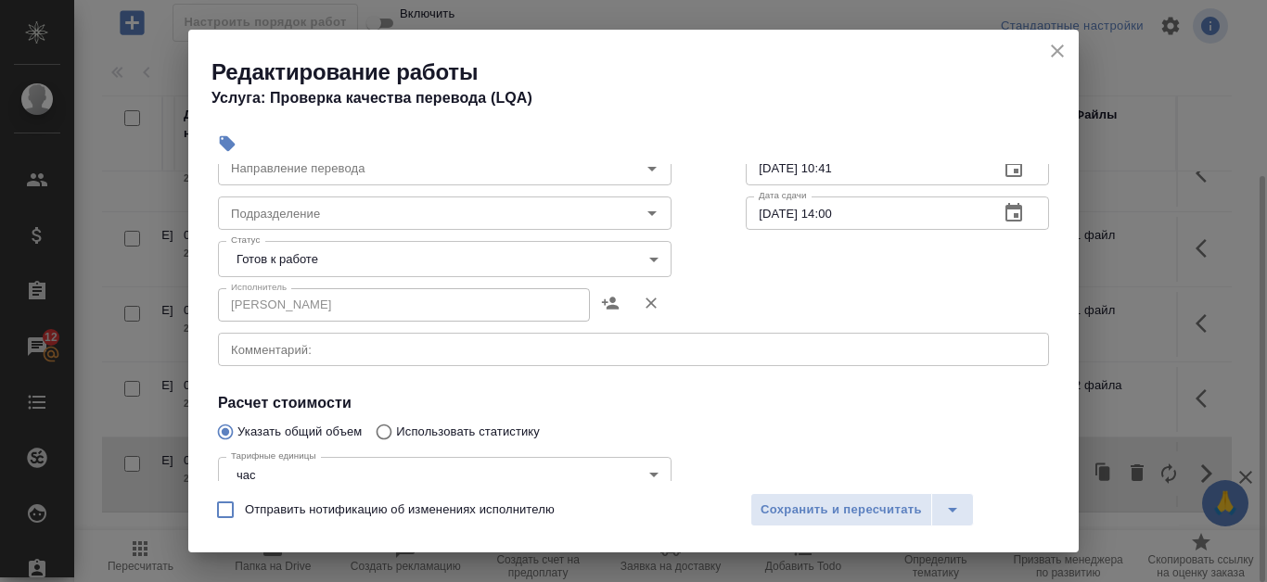
scroll to position [93, 0]
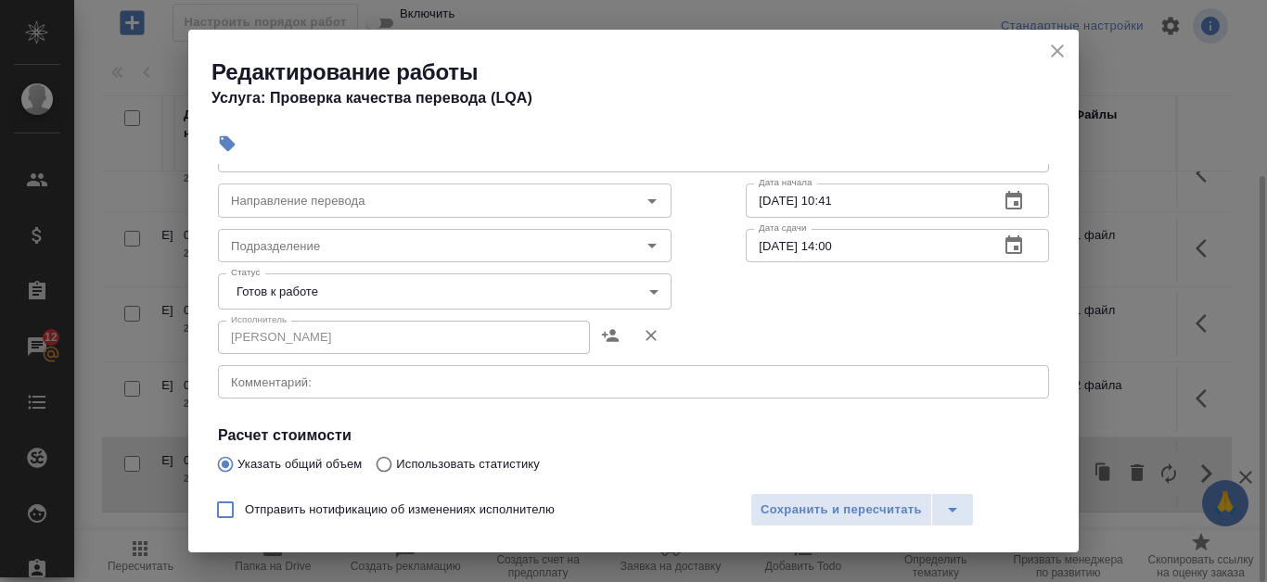
click at [1063, 43] on icon "close" at bounding box center [1057, 51] width 22 height 22
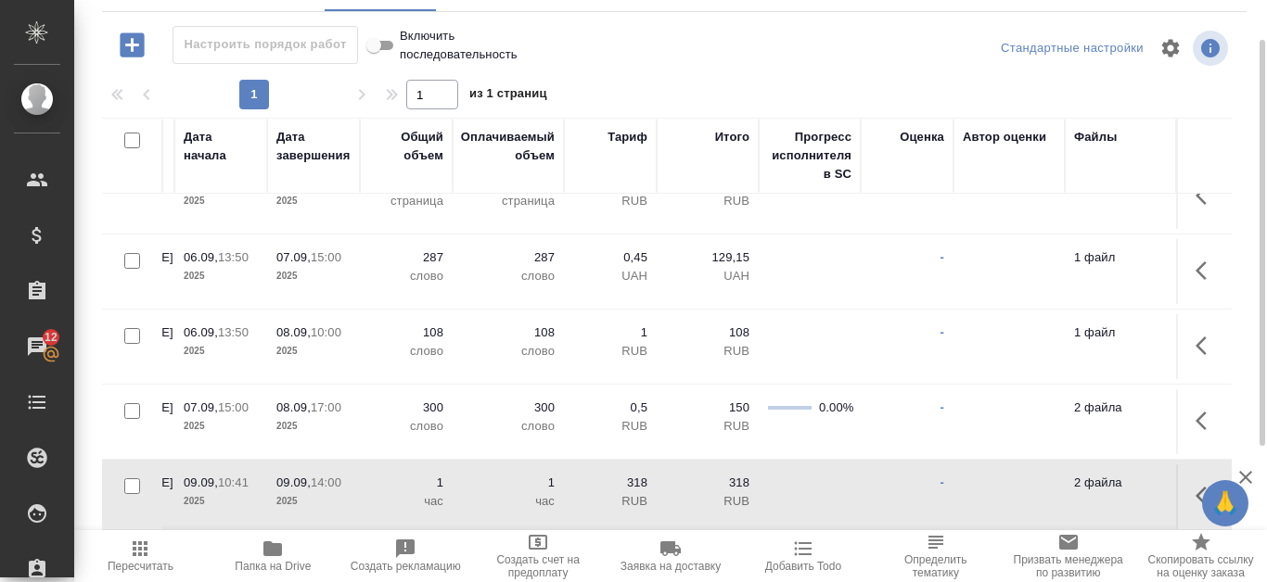
scroll to position [66, 0]
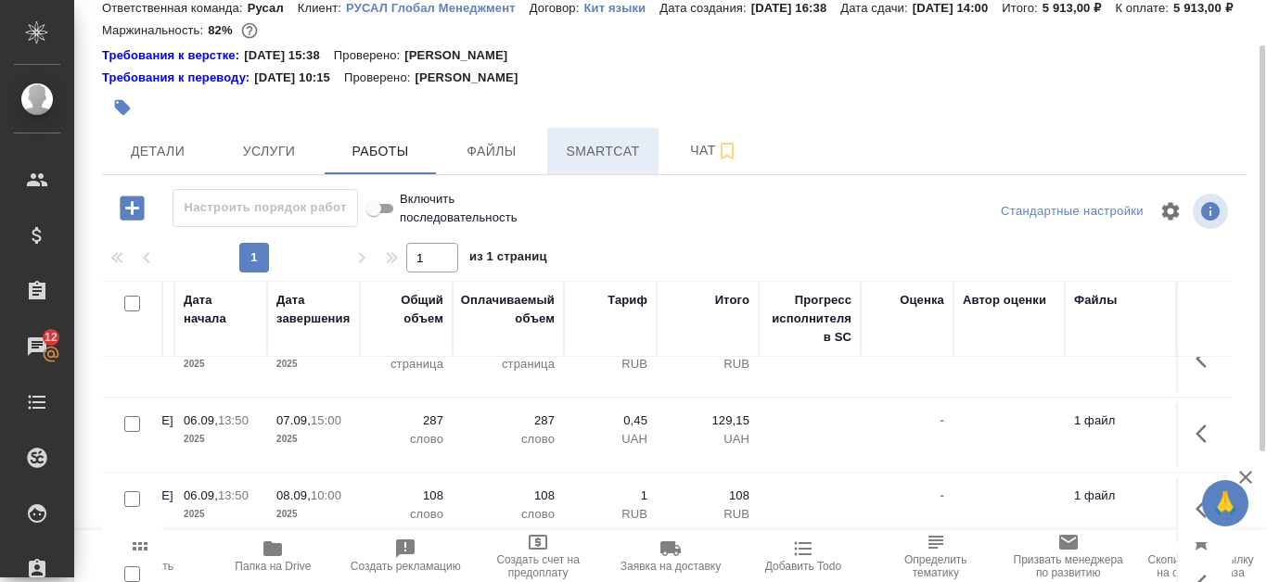
click at [614, 163] on span "Smartcat" at bounding box center [602, 151] width 89 height 23
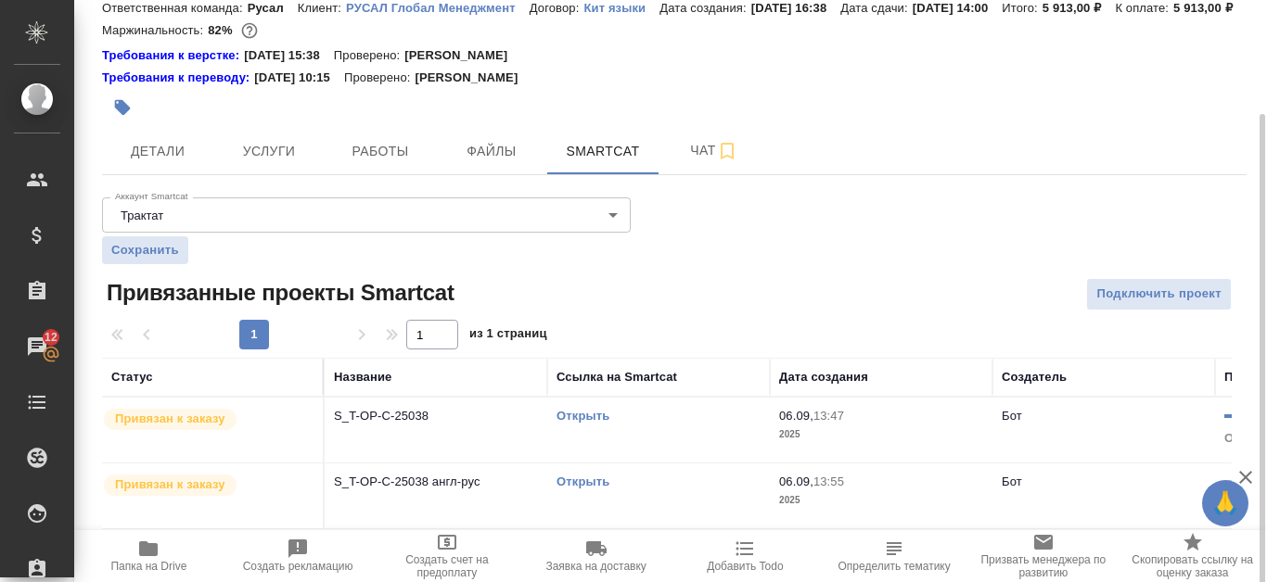
scroll to position [96, 0]
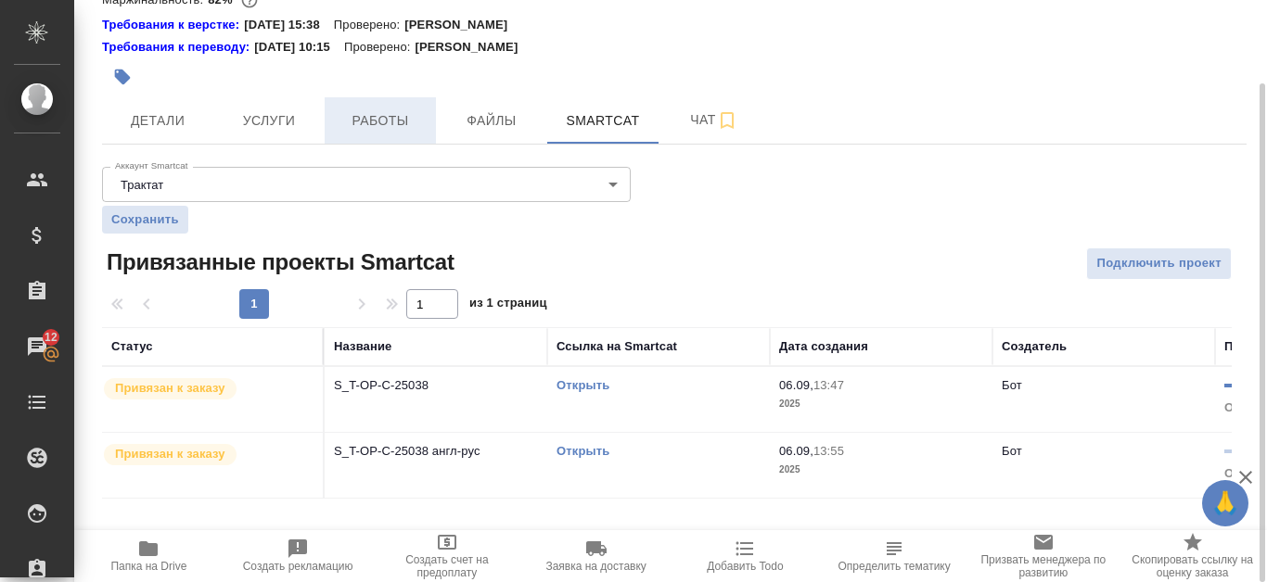
click at [383, 133] on span "Работы" at bounding box center [380, 120] width 89 height 23
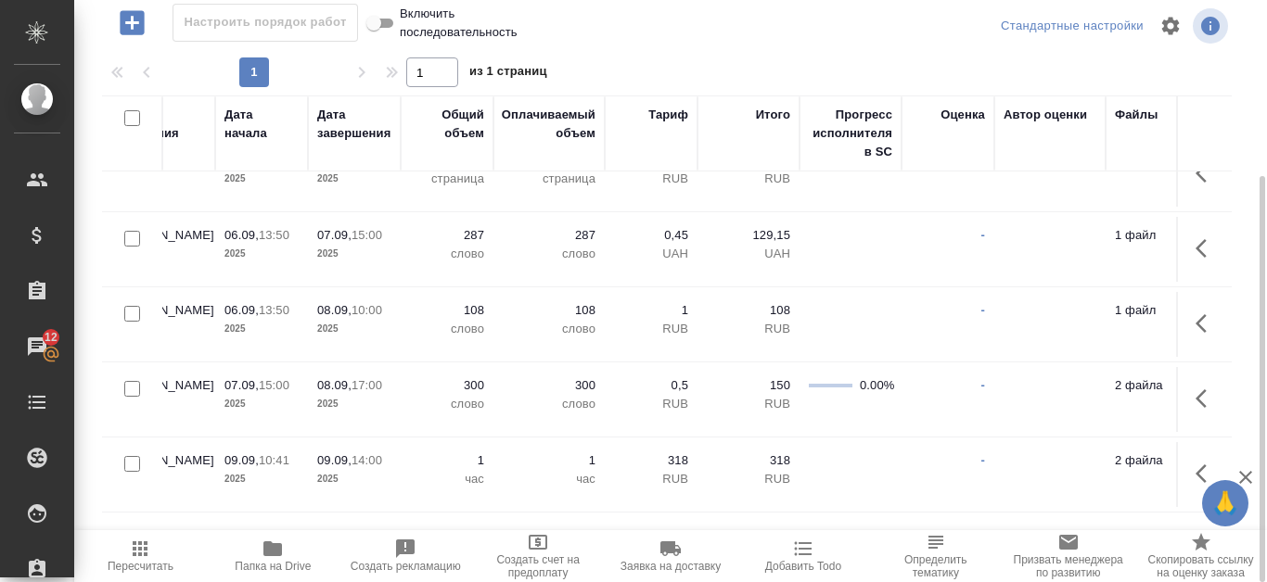
scroll to position [49, 874]
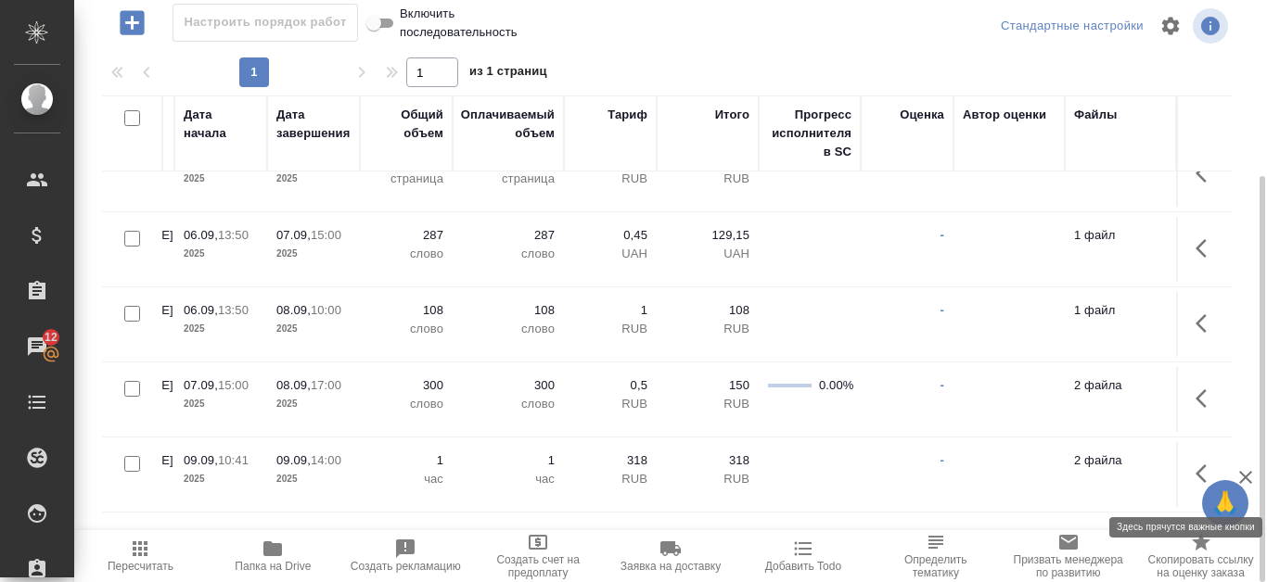
click at [1184, 488] on button "button" at bounding box center [1206, 474] width 45 height 45
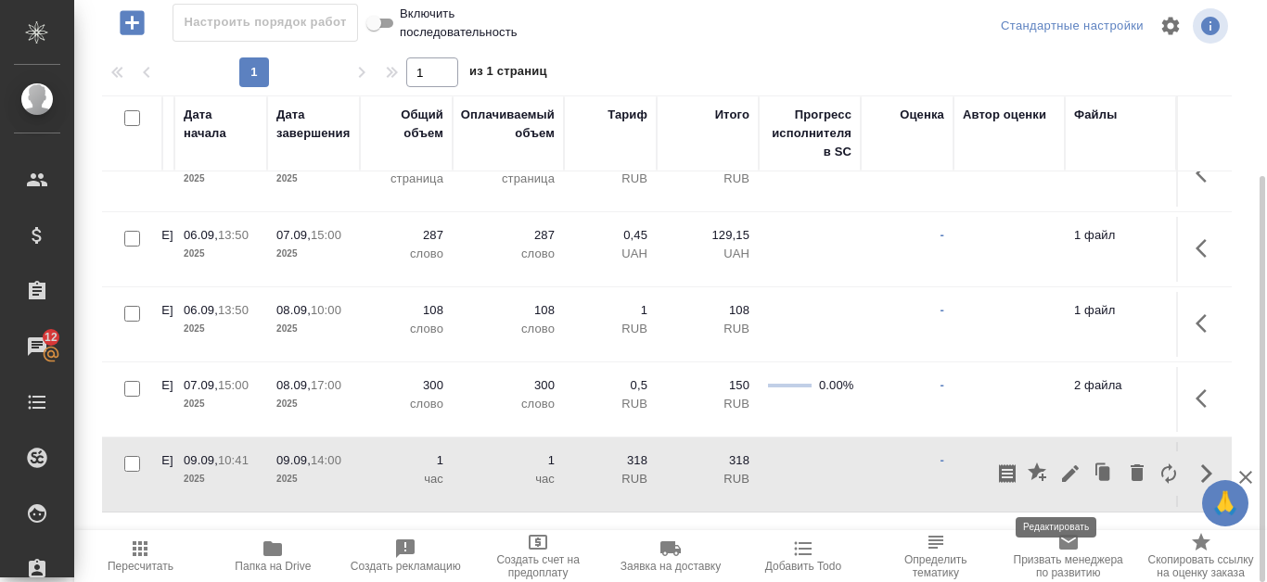
click at [1062, 482] on icon "button" at bounding box center [1070, 474] width 17 height 17
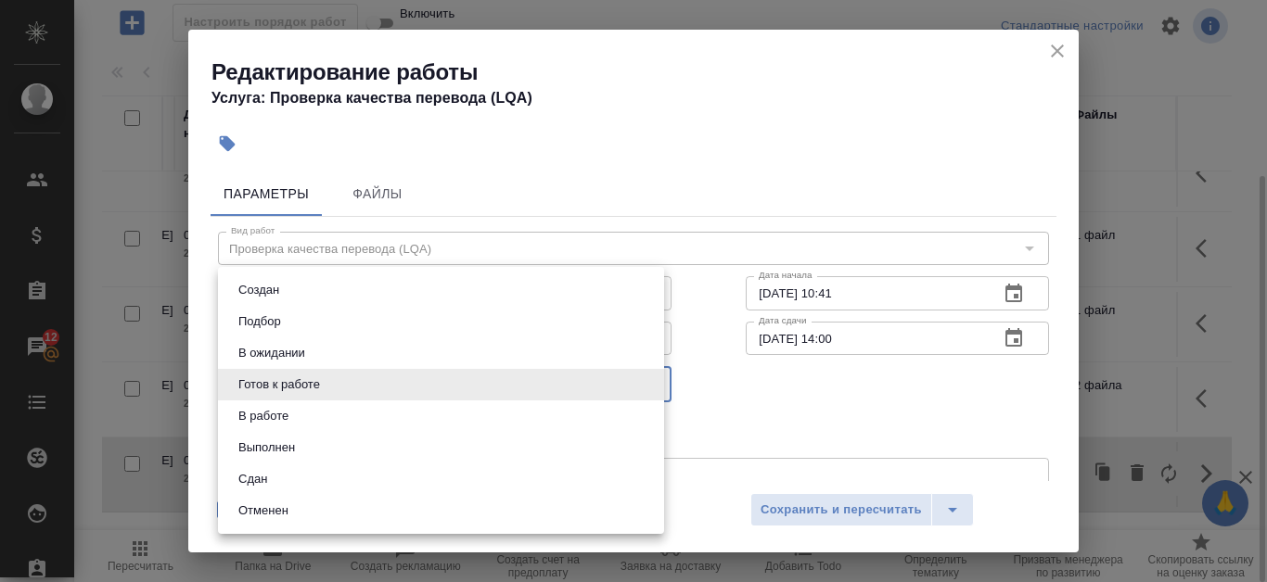
click at [649, 388] on body "🙏 .cls-1 fill:#fff; AWATERA Kanataeva [PERSON_NAME] Спецификации Заказы 12 Чаты…" at bounding box center [633, 291] width 1267 height 582
click at [412, 476] on li "Сдан" at bounding box center [441, 480] width 446 height 32
type input "closed"
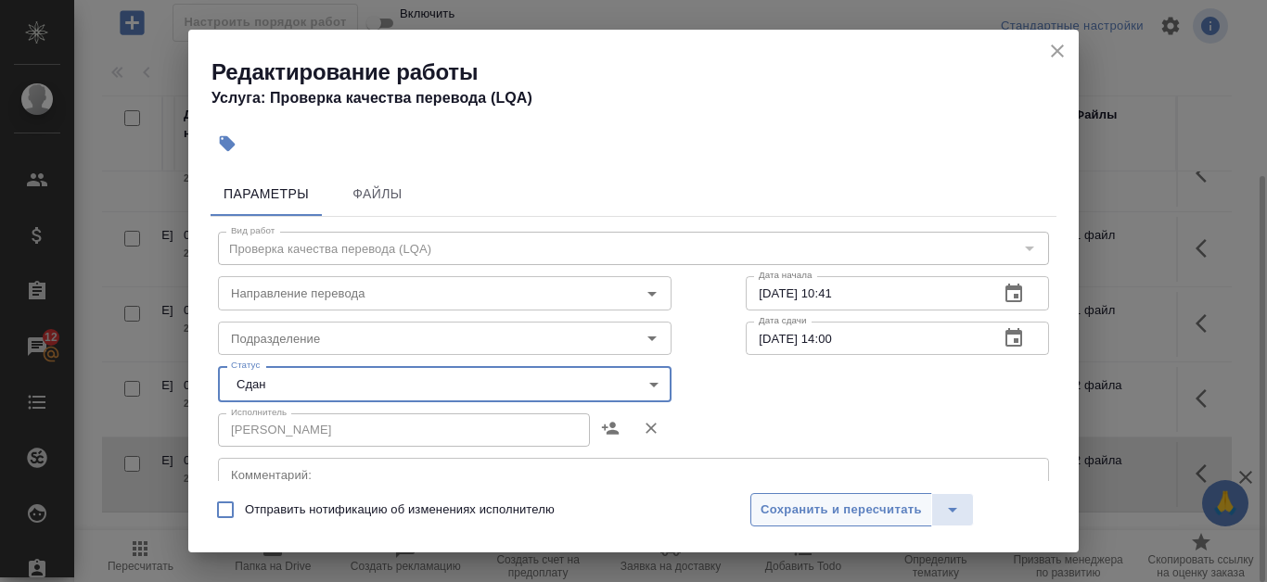
click at [836, 515] on span "Сохранить и пересчитать" at bounding box center [840, 510] width 161 height 21
